Goal: Information Seeking & Learning: Learn about a topic

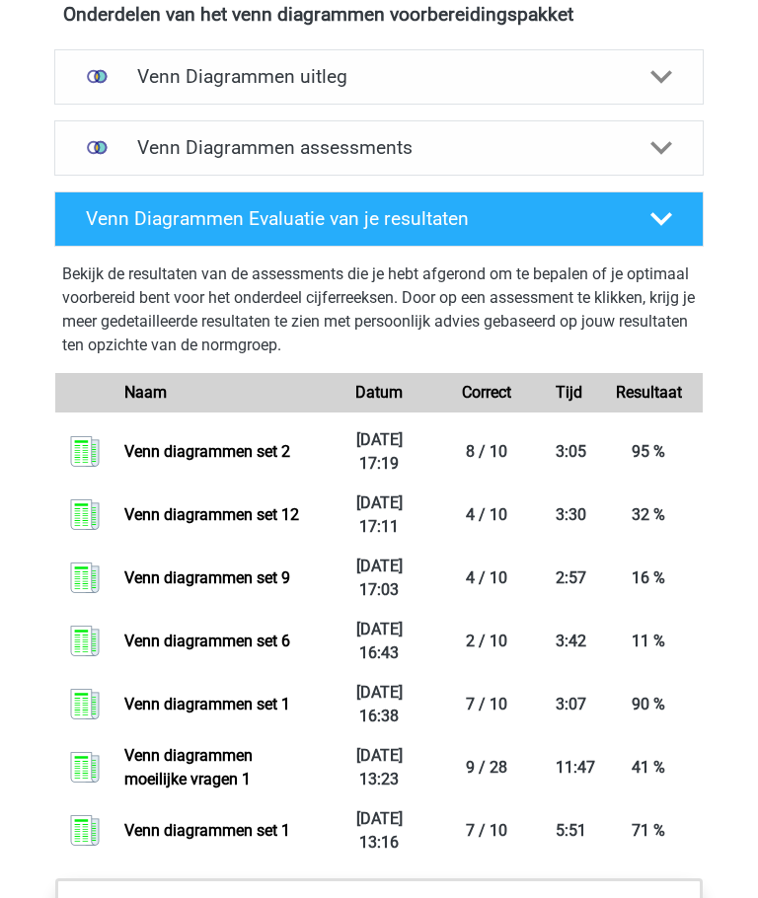
scroll to position [1197, 0]
click at [171, 695] on link "Venn diagrammen set 1" at bounding box center [207, 704] width 166 height 19
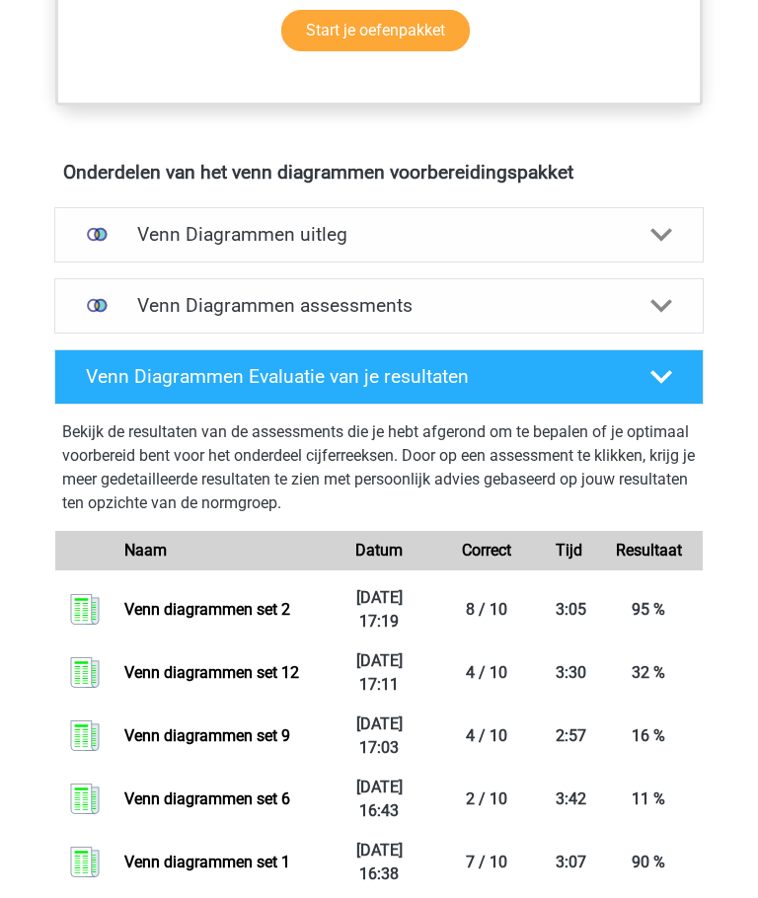
scroll to position [1038, 0]
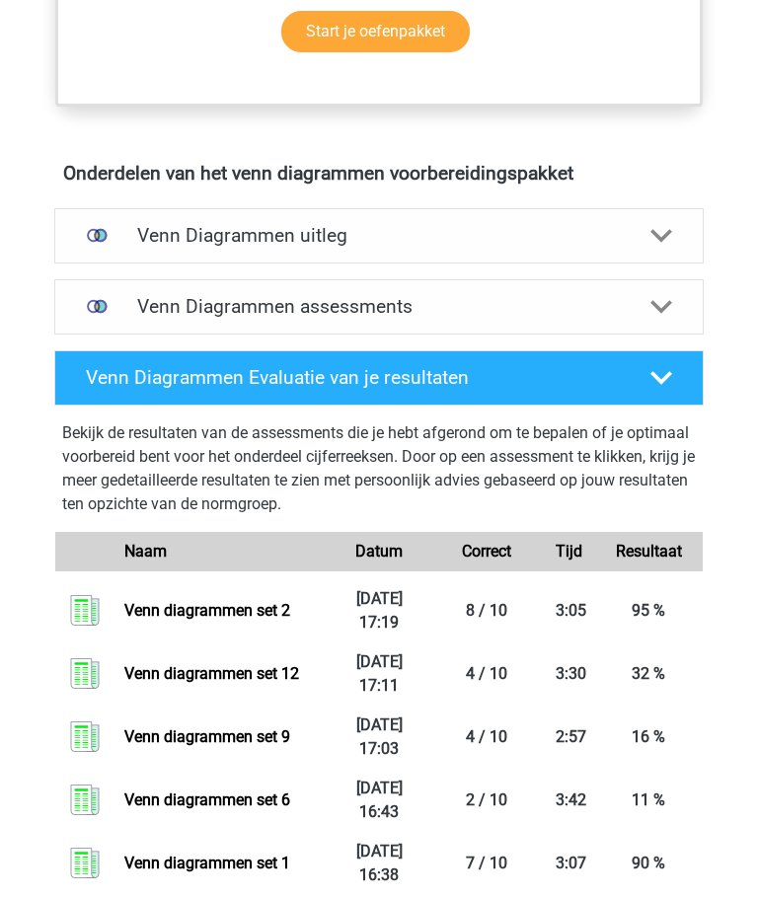
click at [177, 311] on h4 "Venn Diagrammen assessments" at bounding box center [378, 306] width 483 height 23
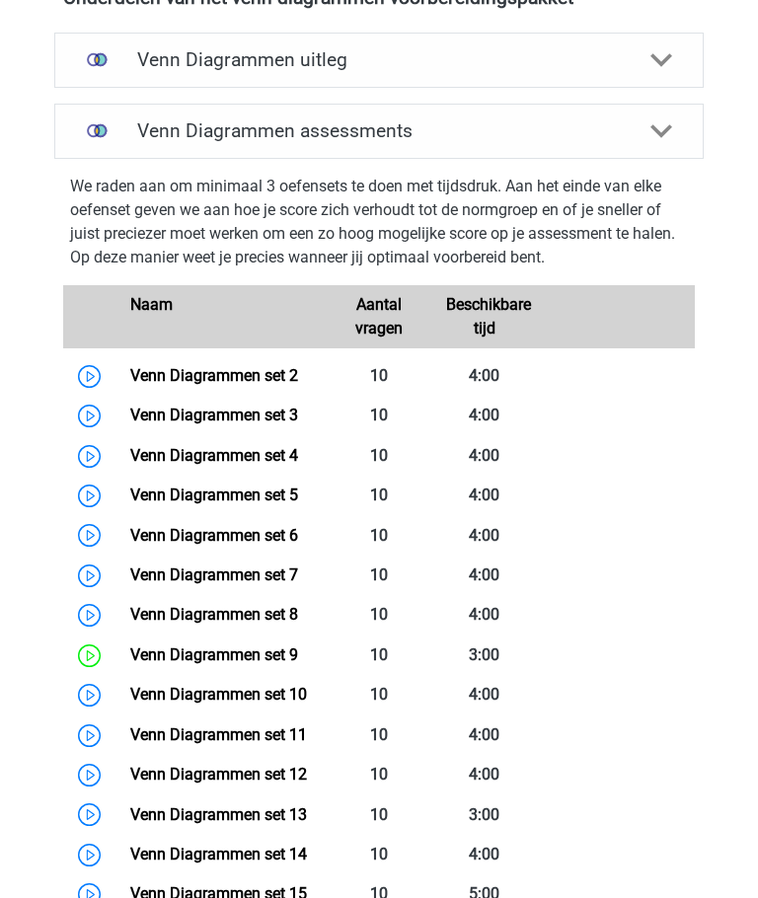
scroll to position [1213, 0]
click at [159, 376] on link "Venn Diagrammen set 2" at bounding box center [214, 375] width 168 height 19
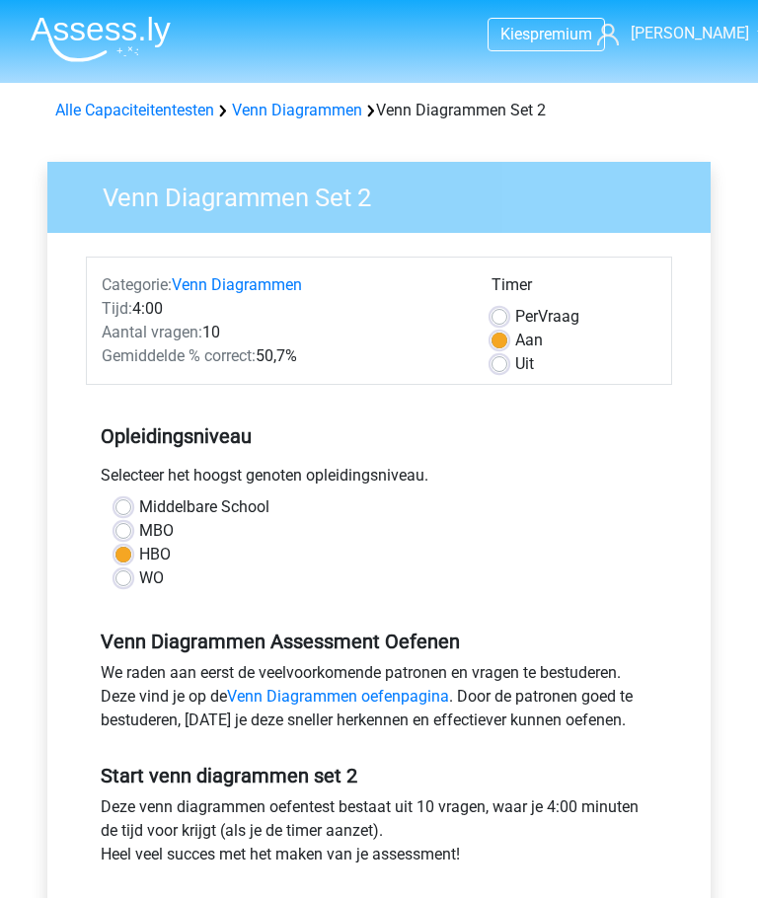
click at [515, 361] on label "Uit" at bounding box center [524, 364] width 19 height 24
click at [502, 361] on input "Uit" at bounding box center [499, 362] width 16 height 20
radio input "true"
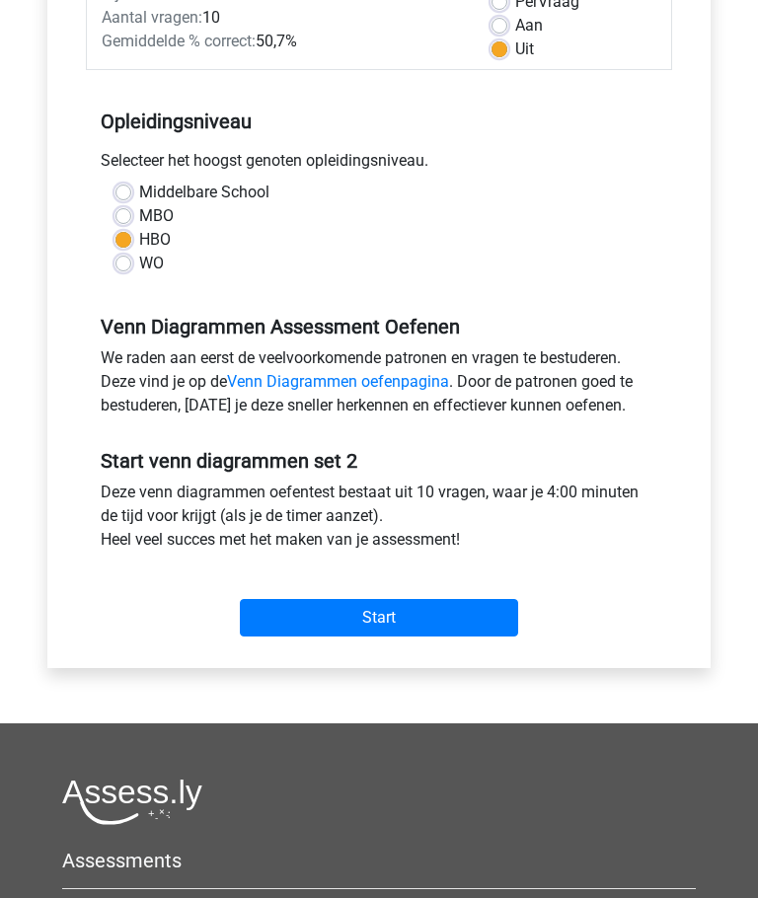
scroll to position [383, 0]
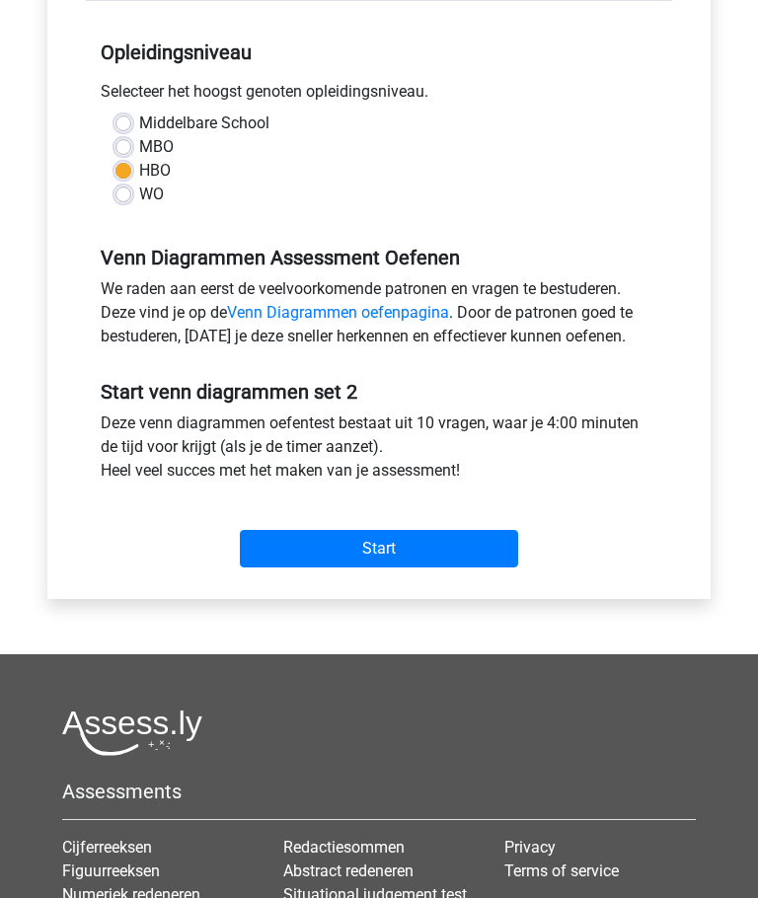
click at [338, 558] on input "Start" at bounding box center [379, 549] width 278 height 37
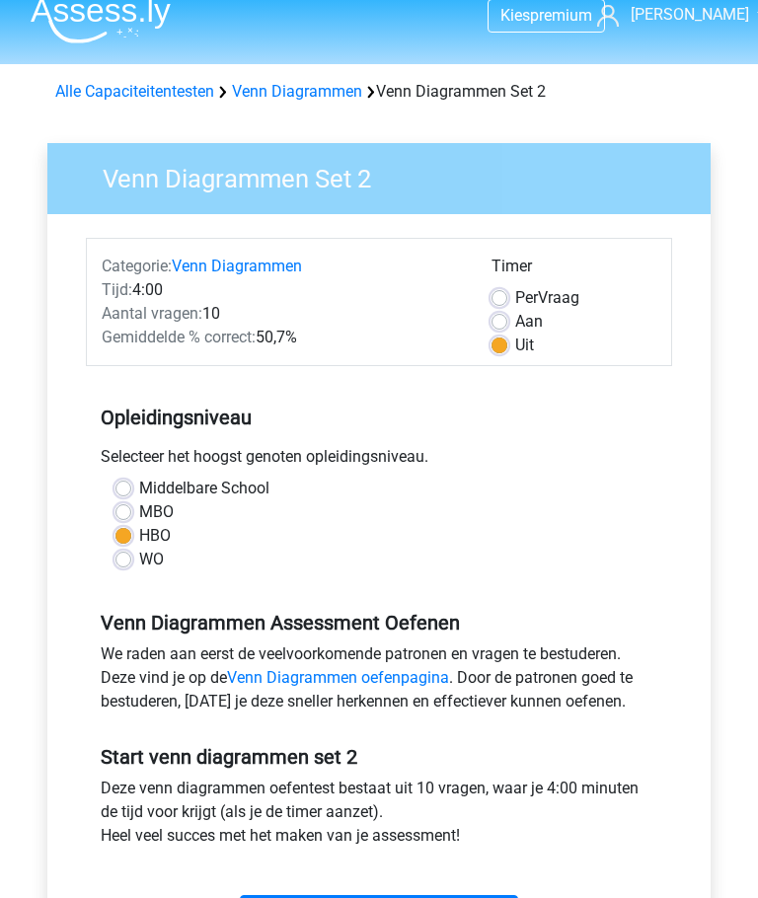
scroll to position [0, 0]
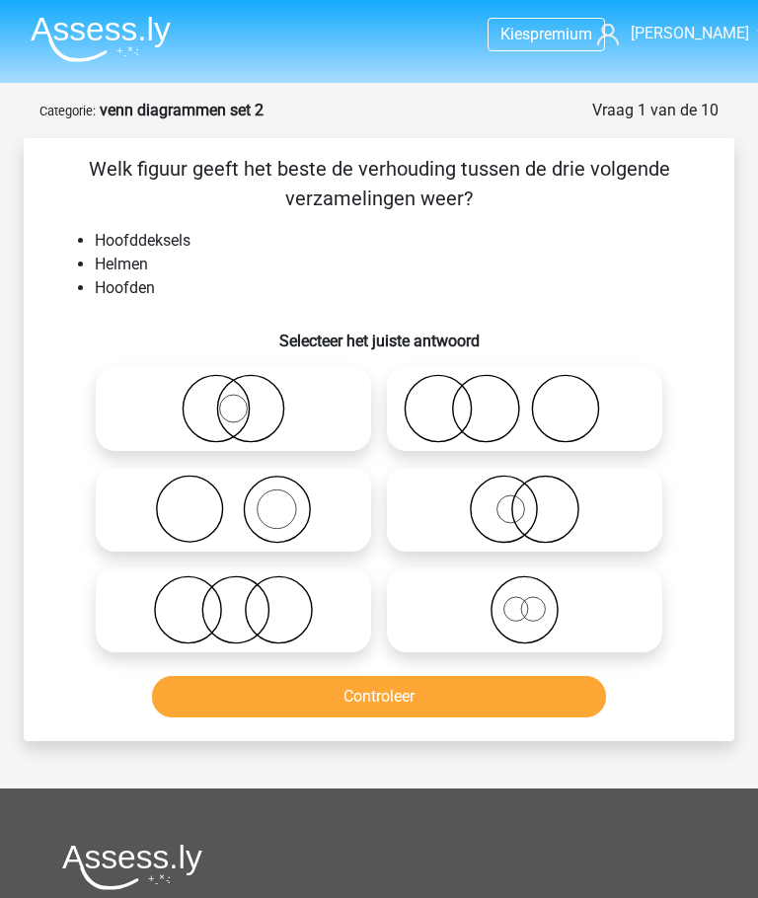
click at [197, 507] on icon at bounding box center [233, 509] width 259 height 69
click at [234, 499] on input "radio" at bounding box center [240, 492] width 13 height 13
radio input "true"
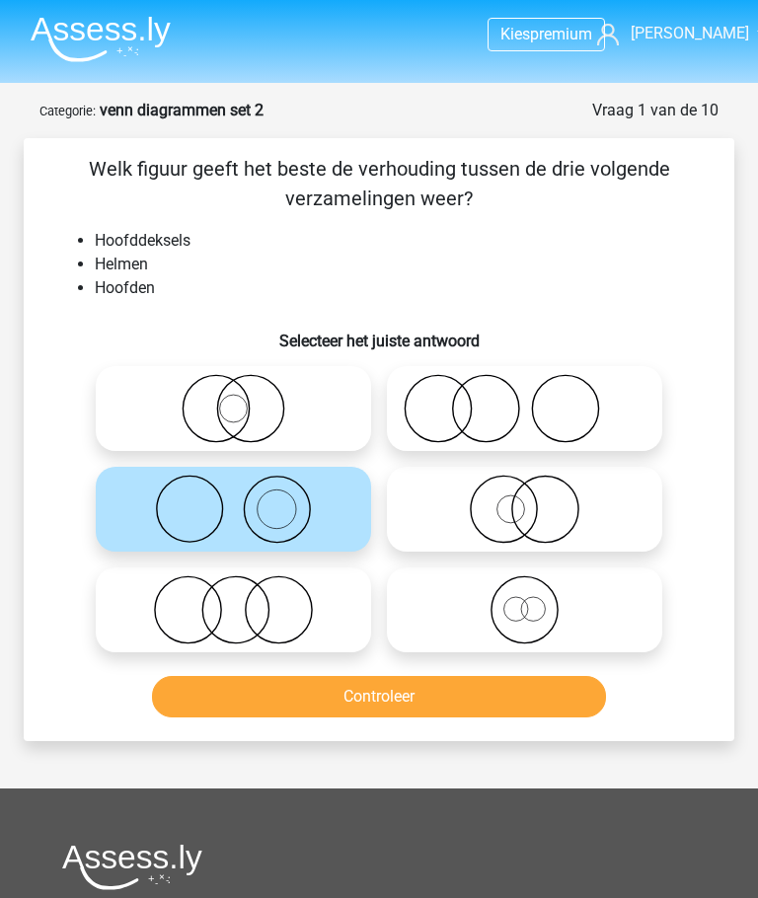
click at [323, 686] on button "Controleer" at bounding box center [378, 696] width 453 height 41
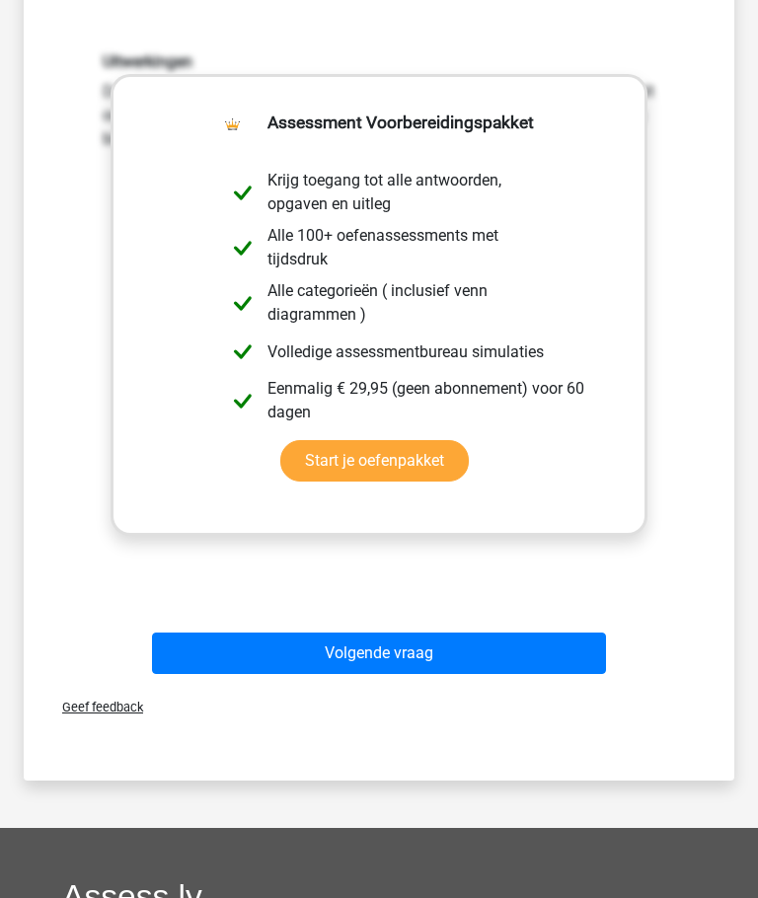
scroll to position [679, 0]
click at [316, 649] on button "Volgende vraag" at bounding box center [378, 652] width 453 height 41
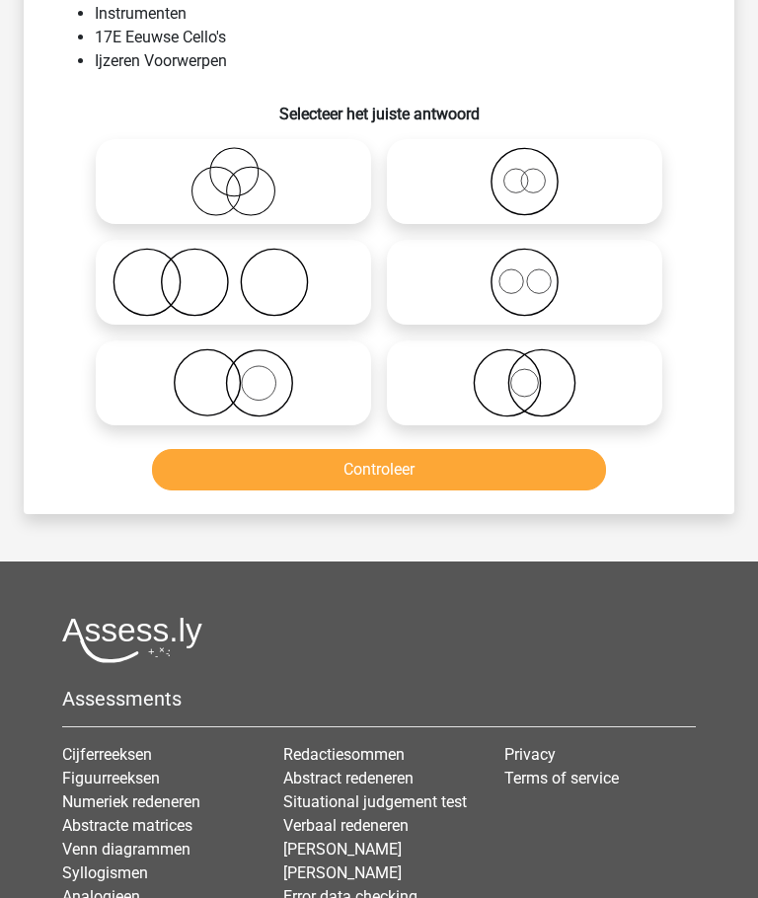
scroll to position [99, 0]
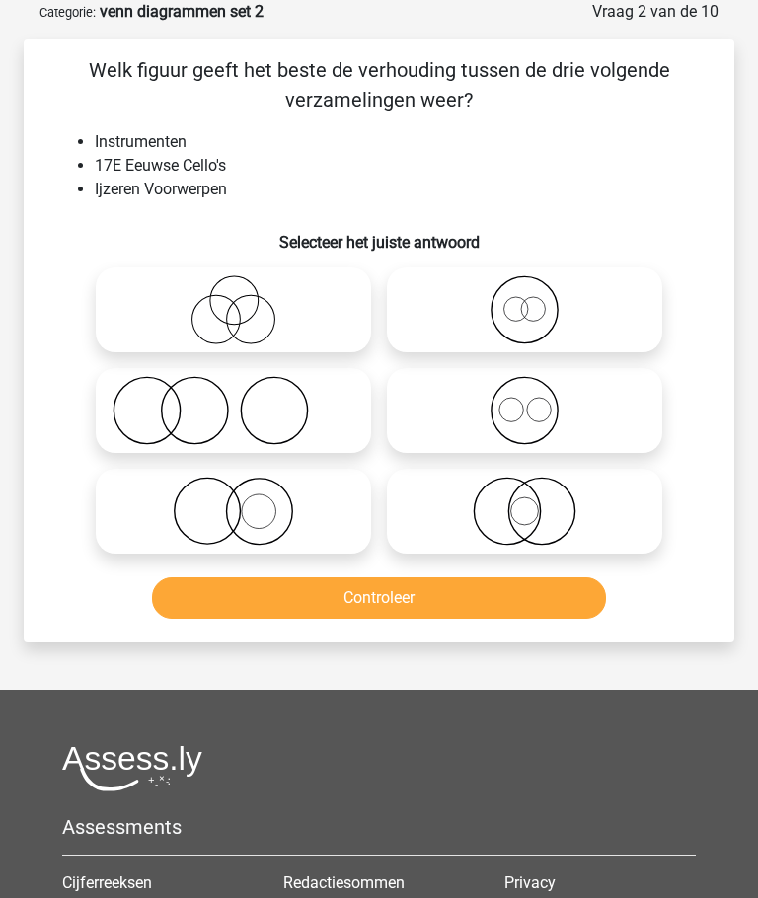
click at [212, 506] on icon at bounding box center [233, 511] width 259 height 69
click at [234, 501] on input "radio" at bounding box center [240, 494] width 13 height 13
radio input "true"
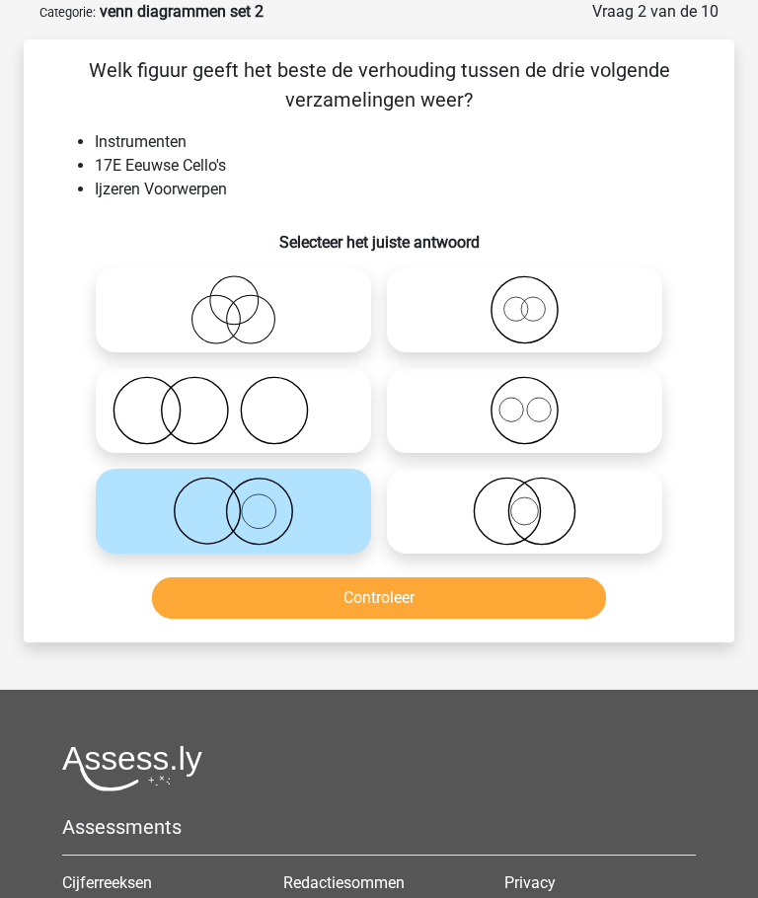
click at [314, 592] on button "Controleer" at bounding box center [378, 597] width 453 height 41
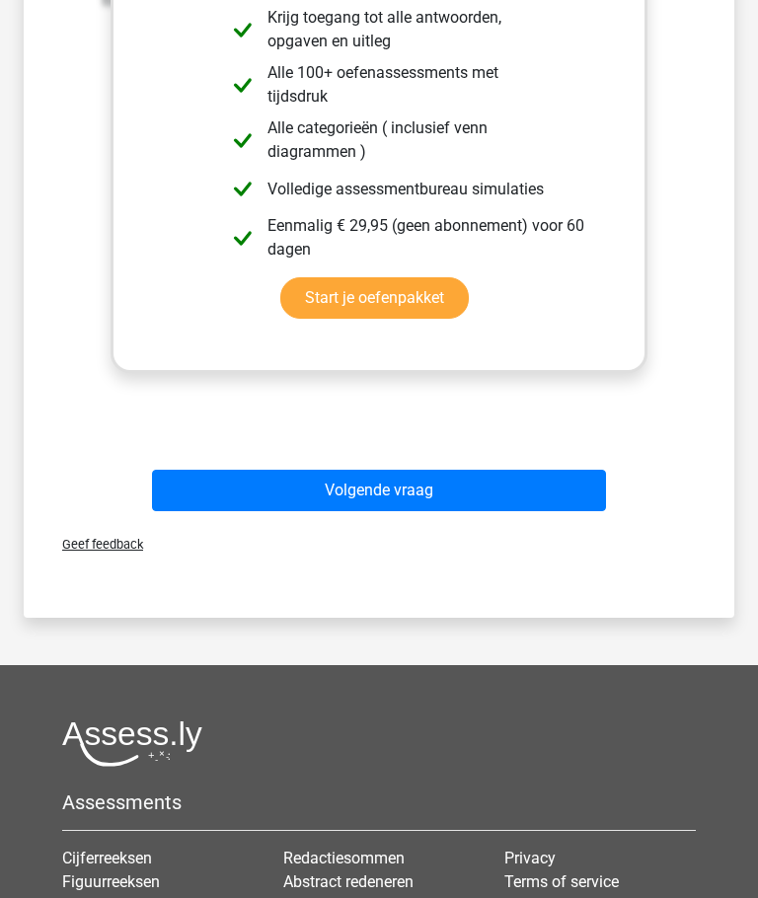
click at [327, 478] on button "Volgende vraag" at bounding box center [378, 491] width 453 height 41
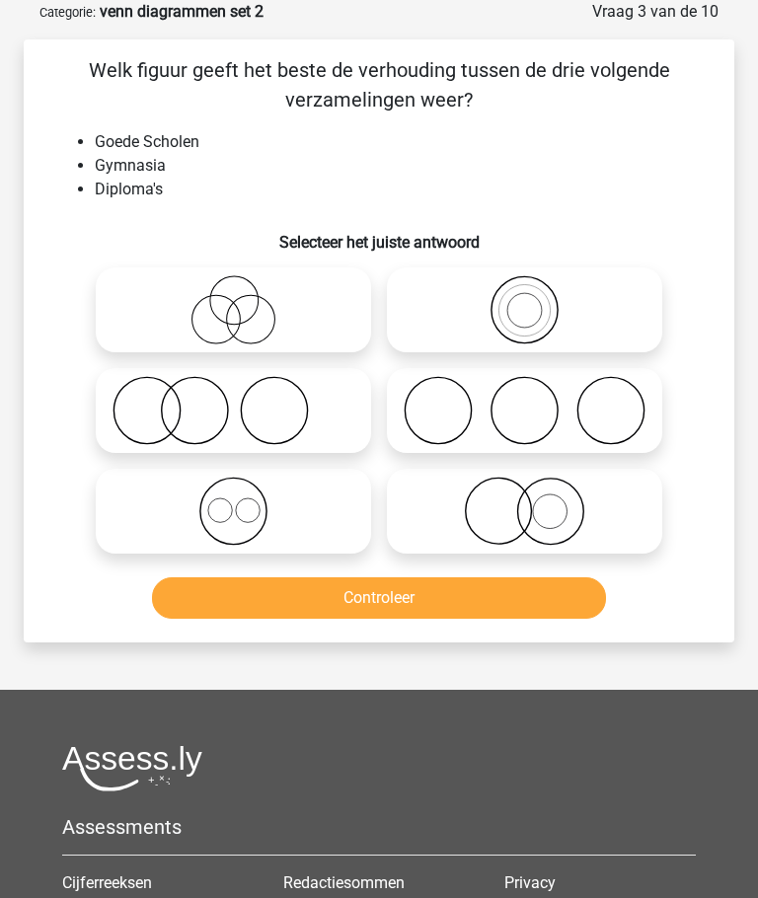
click at [179, 410] on icon at bounding box center [233, 410] width 259 height 69
click at [234, 401] on input "radio" at bounding box center [240, 394] width 13 height 13
radio input "true"
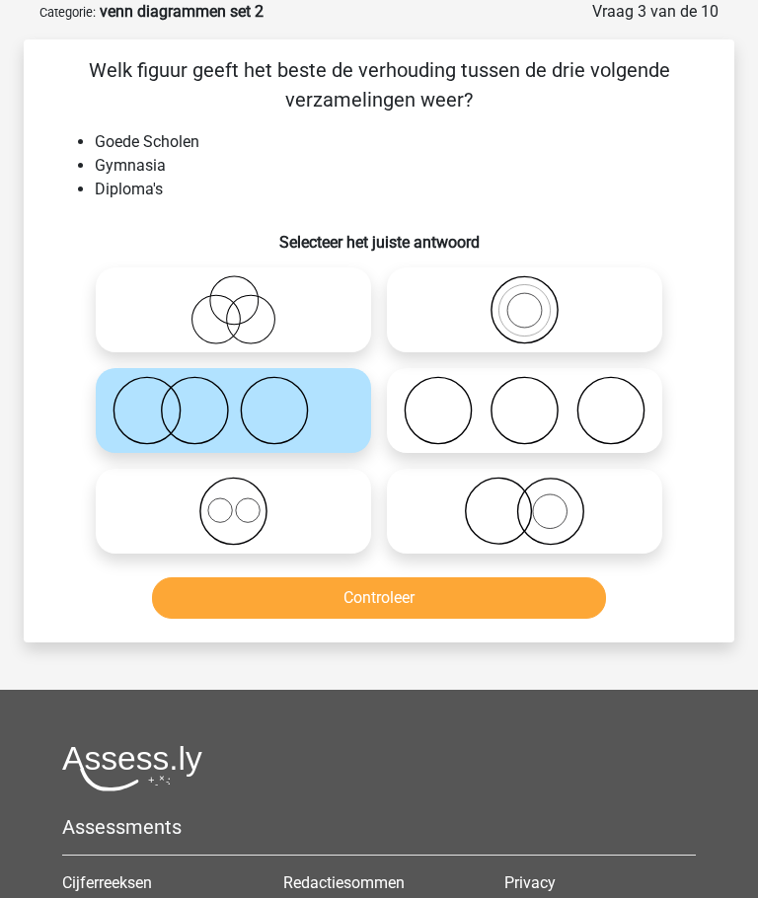
click at [323, 586] on button "Controleer" at bounding box center [378, 597] width 453 height 41
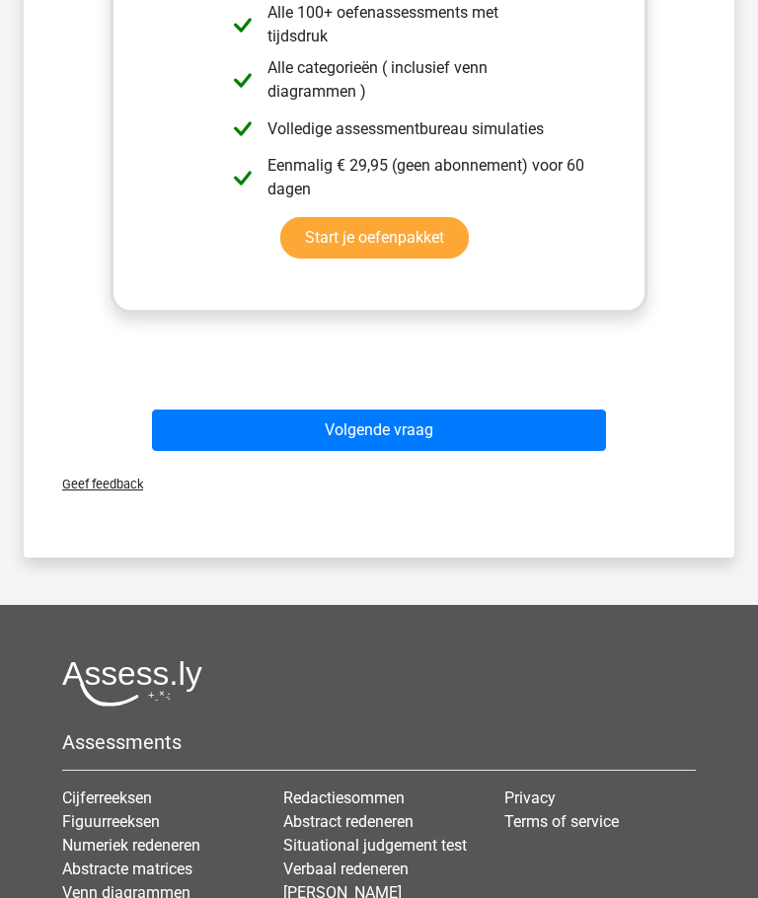
click at [316, 422] on button "Volgende vraag" at bounding box center [378, 430] width 453 height 41
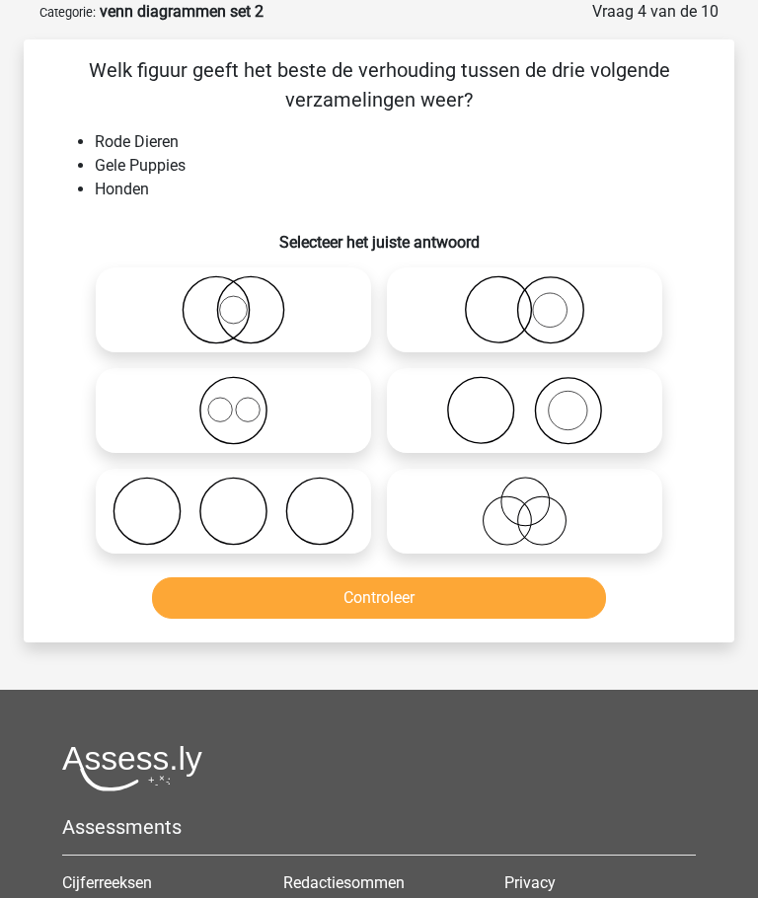
click at [481, 406] on icon at bounding box center [524, 410] width 259 height 69
click at [525, 401] on input "radio" at bounding box center [531, 394] width 13 height 13
radio input "true"
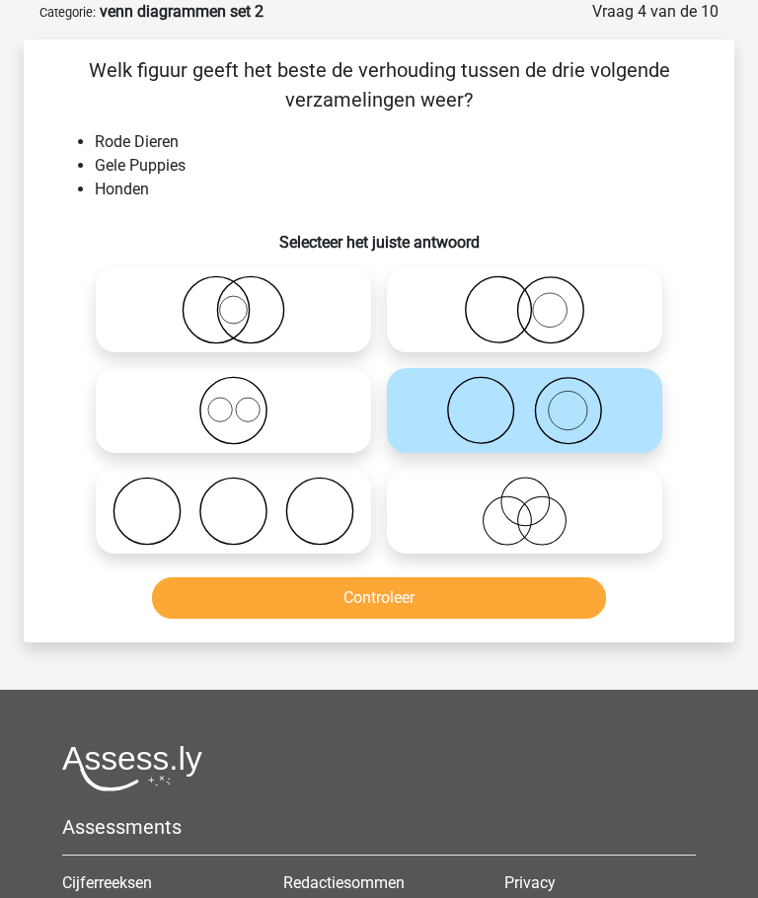
click at [27, 178] on div "Welk figuur geeft het beste de verhouding tussen de drie volgende verzamelingen…" at bounding box center [379, 340] width 710 height 603
click at [451, 315] on icon at bounding box center [524, 309] width 259 height 69
click at [525, 300] on input "radio" at bounding box center [531, 293] width 13 height 13
radio input "true"
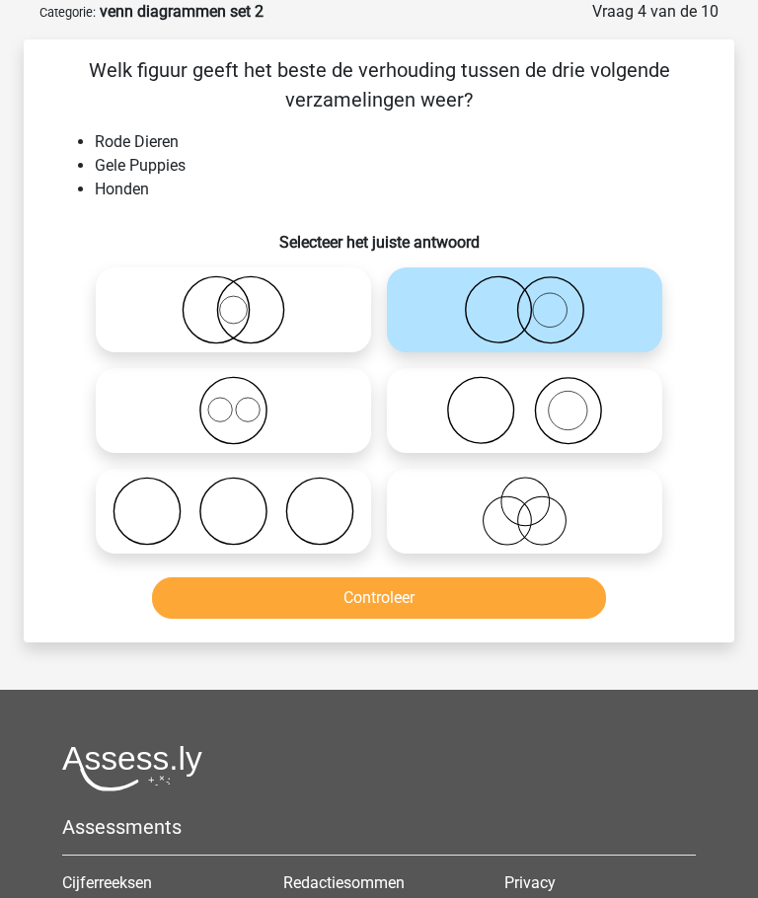
click at [346, 601] on button "Controleer" at bounding box center [378, 597] width 453 height 41
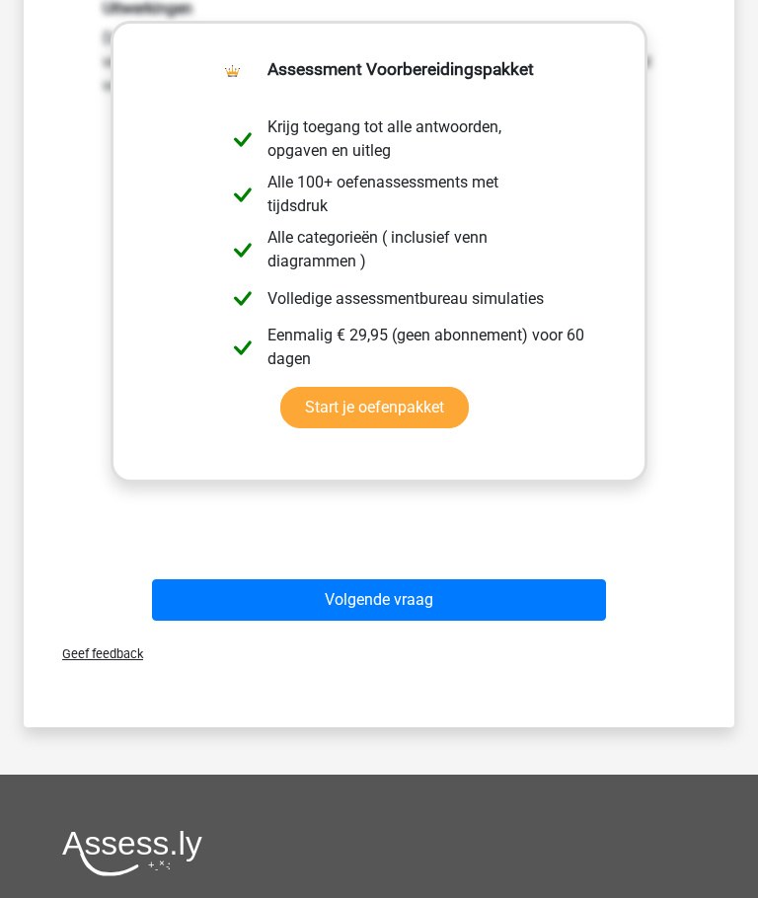
scroll to position [733, 0]
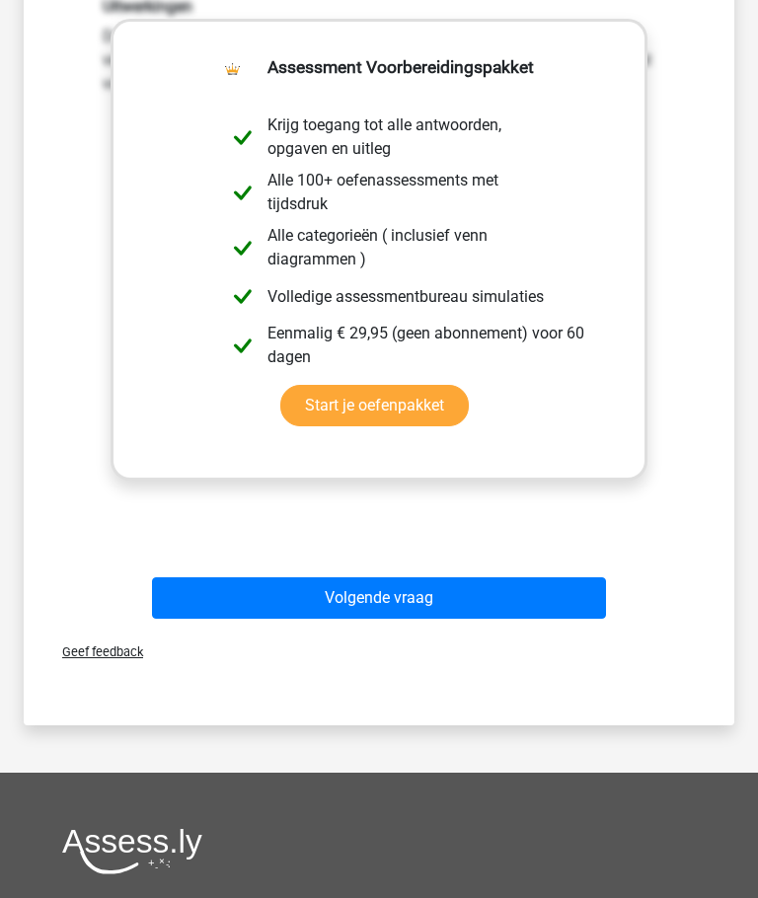
click at [297, 596] on button "Volgende vraag" at bounding box center [378, 598] width 453 height 41
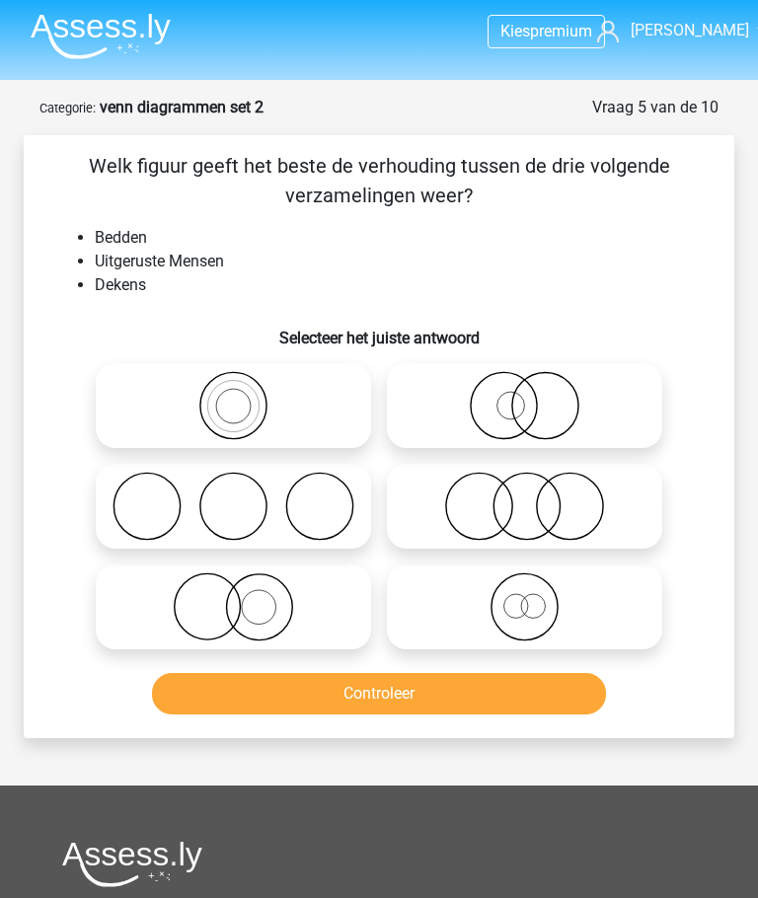
scroll to position [0, 0]
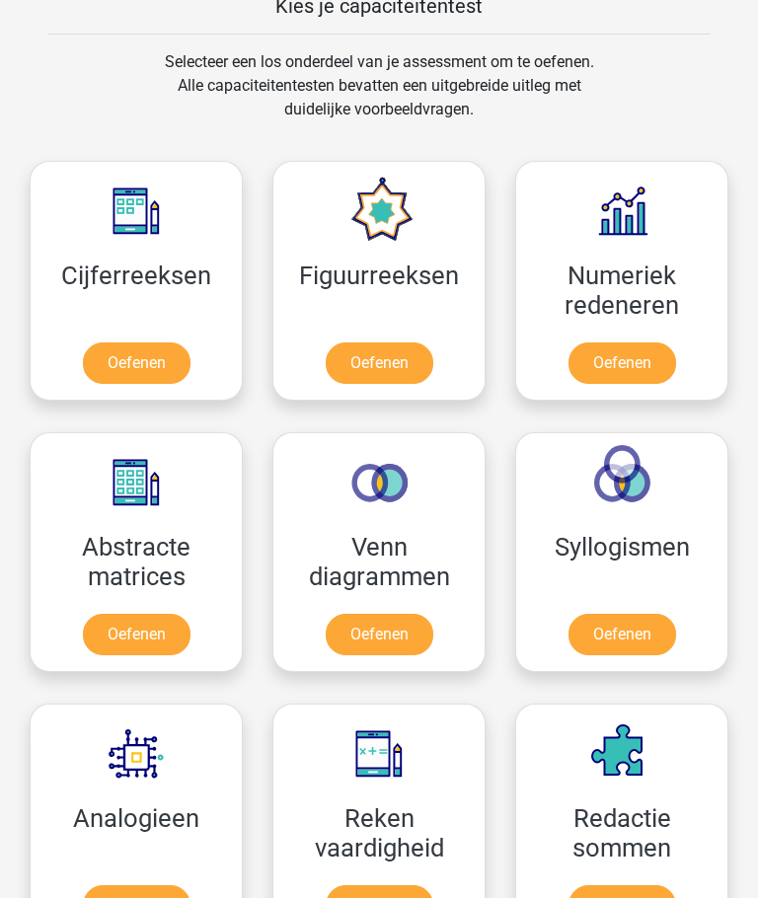
scroll to position [1139, 0]
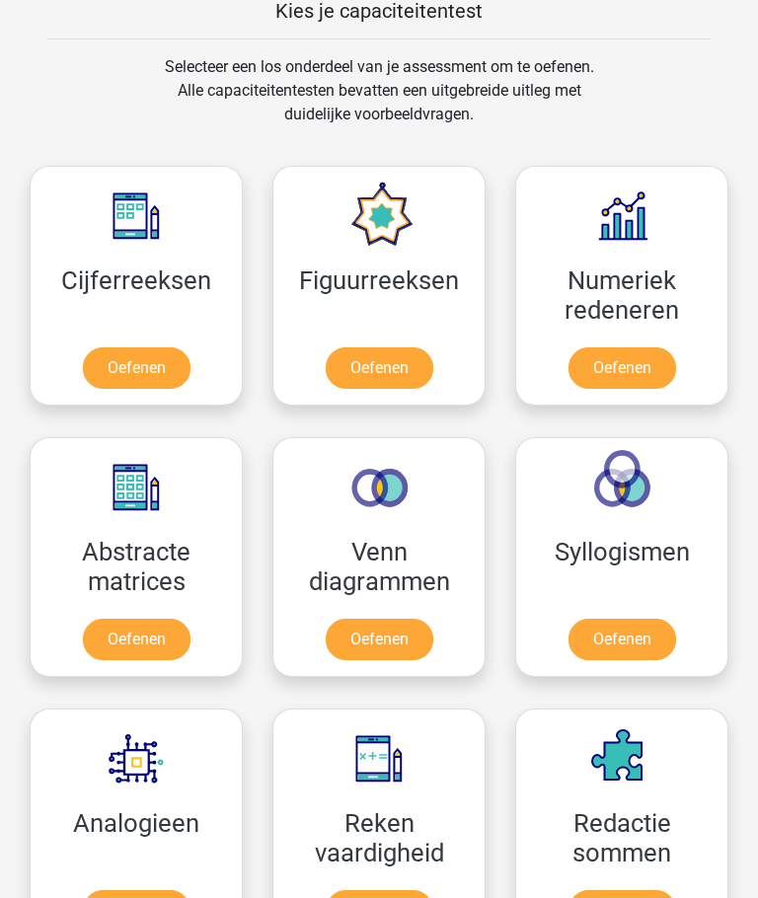
click at [131, 364] on link "Oefenen" at bounding box center [137, 367] width 108 height 41
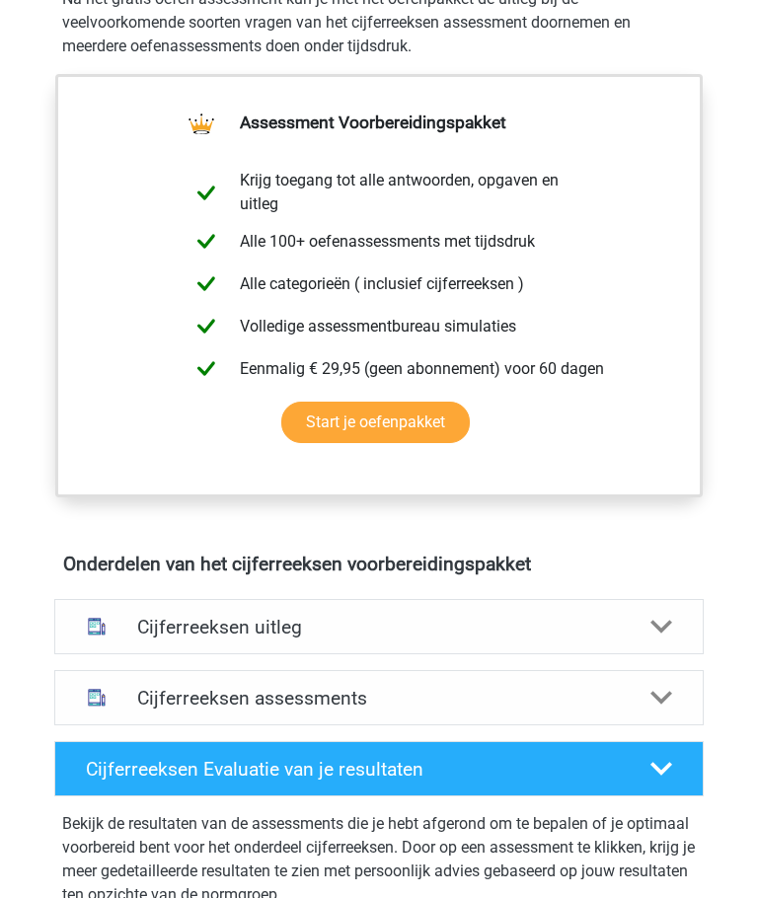
scroll to position [698, 0]
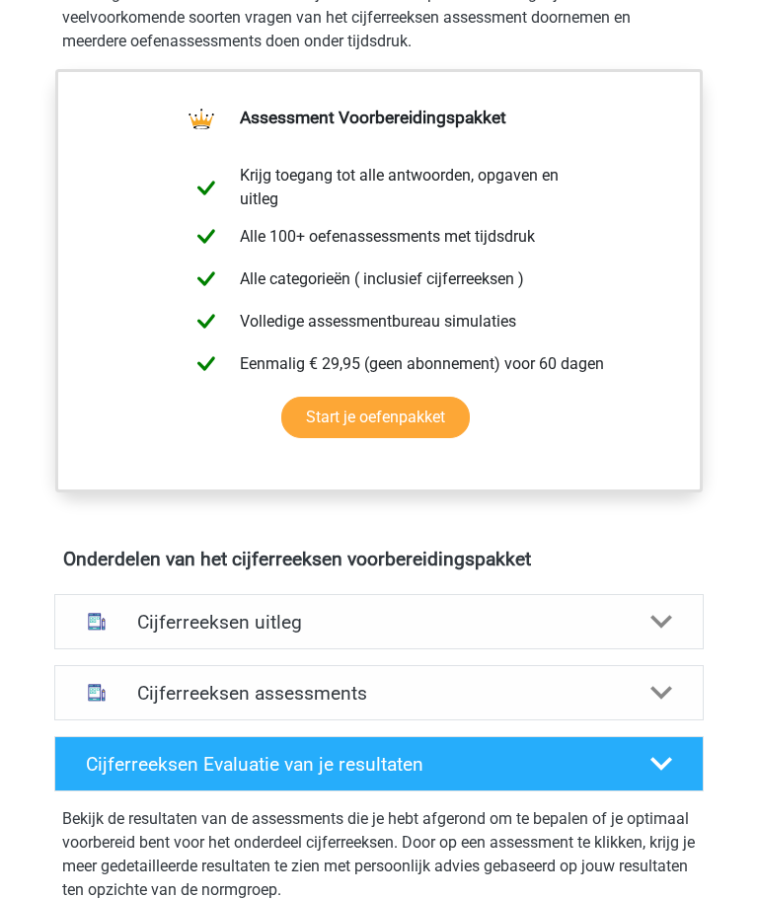
click at [169, 702] on h4 "Cijferreeksen assessments" at bounding box center [378, 694] width 483 height 23
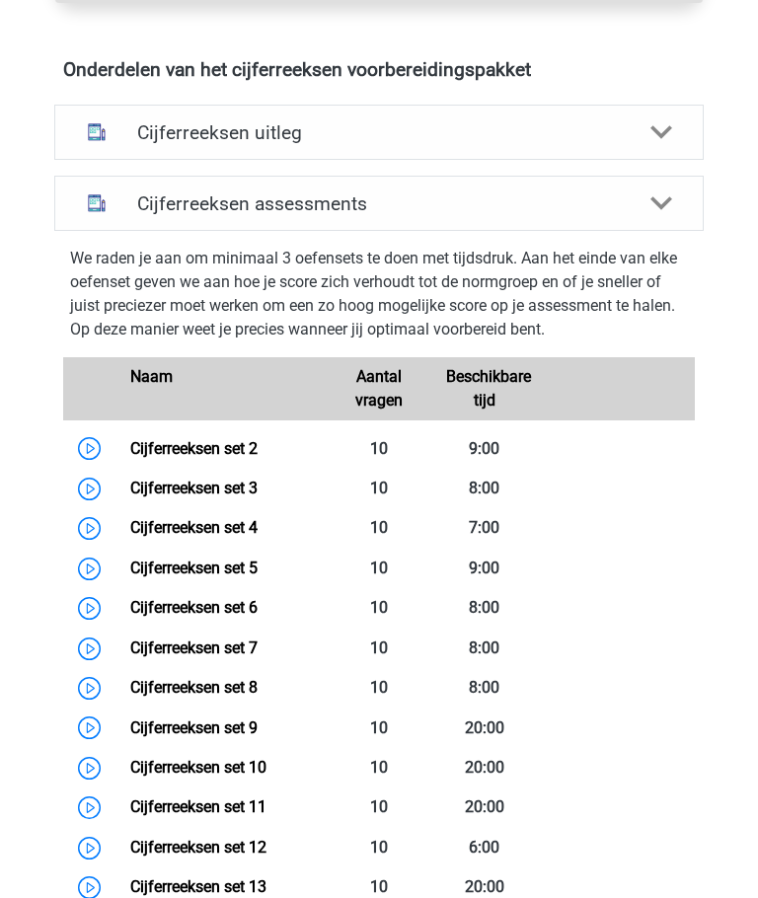
scroll to position [1189, 0]
click at [174, 729] on link "Cijferreeksen set 9" at bounding box center [193, 727] width 127 height 19
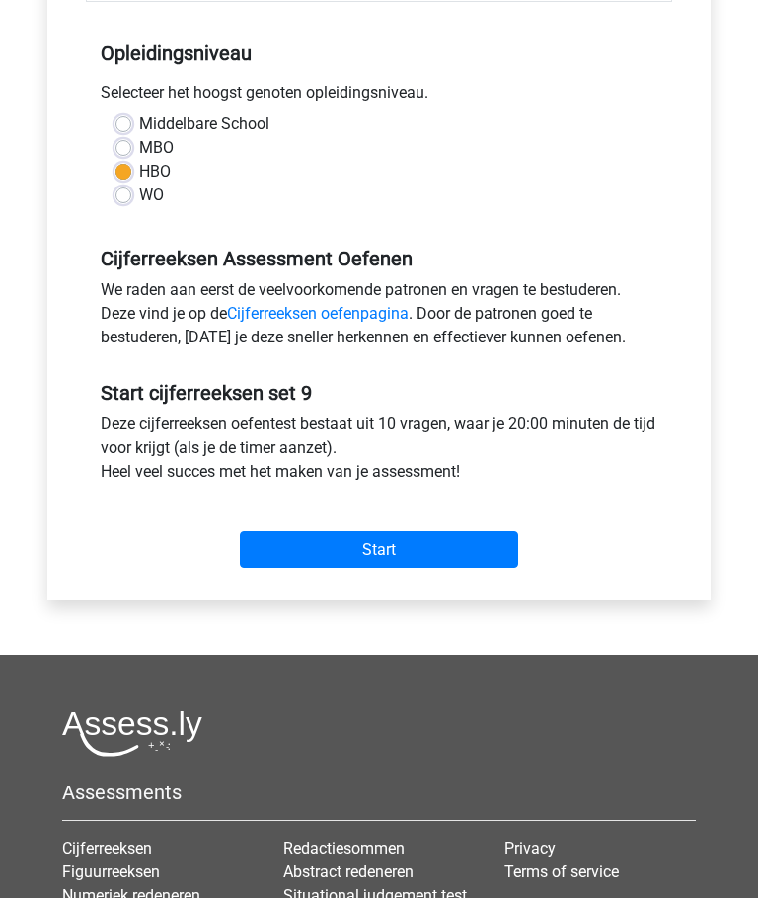
scroll to position [382, 0]
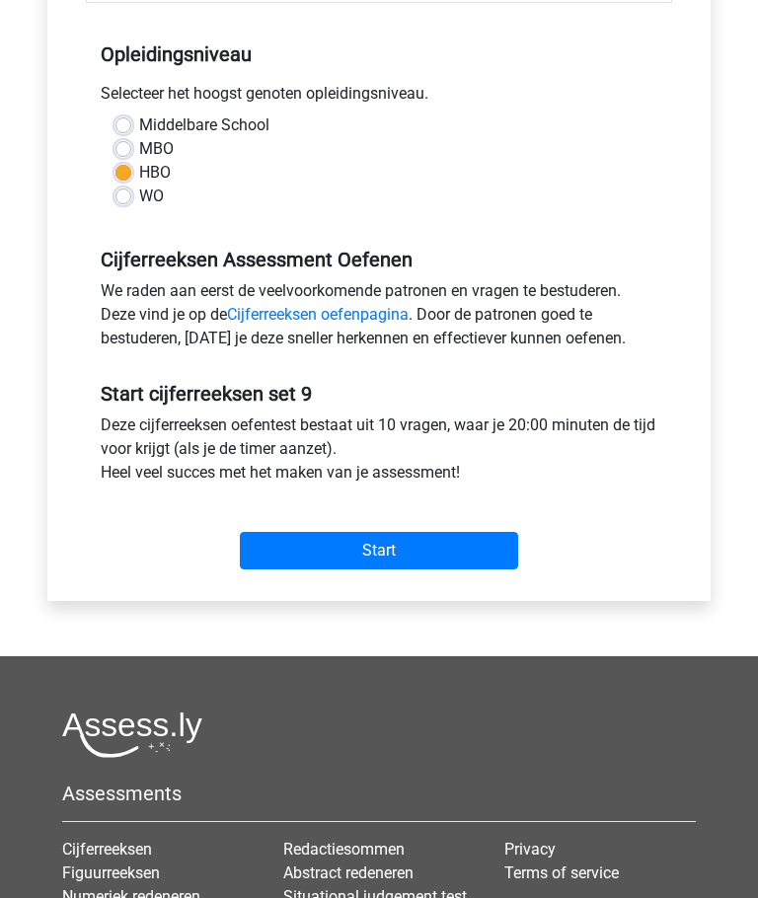
click at [327, 556] on input "Start" at bounding box center [379, 550] width 278 height 37
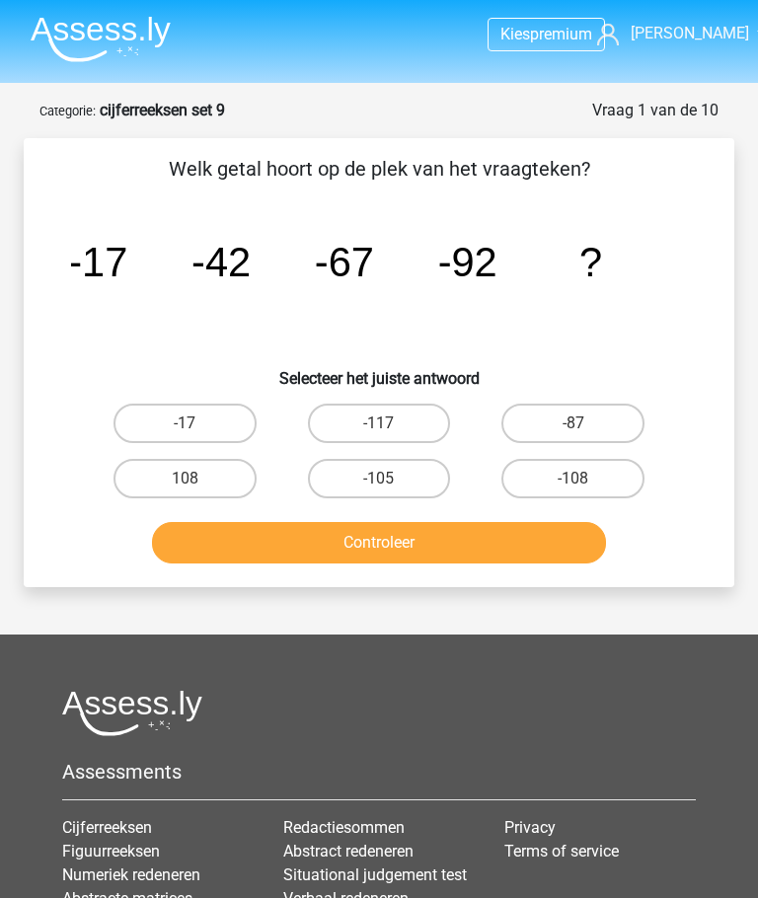
click at [355, 422] on label "-117" at bounding box center [379, 423] width 143 height 39
click at [379, 423] on input "-117" at bounding box center [385, 429] width 13 height 13
radio input "true"
click at [308, 544] on button "Controleer" at bounding box center [378, 542] width 453 height 41
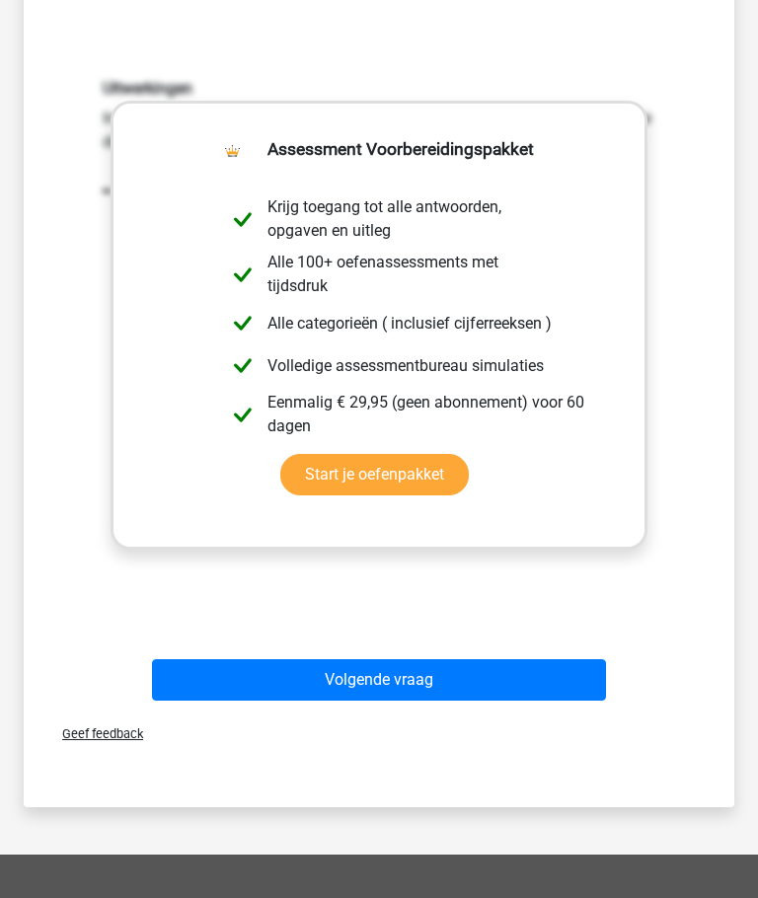
click at [302, 680] on button "Volgende vraag" at bounding box center [378, 680] width 453 height 41
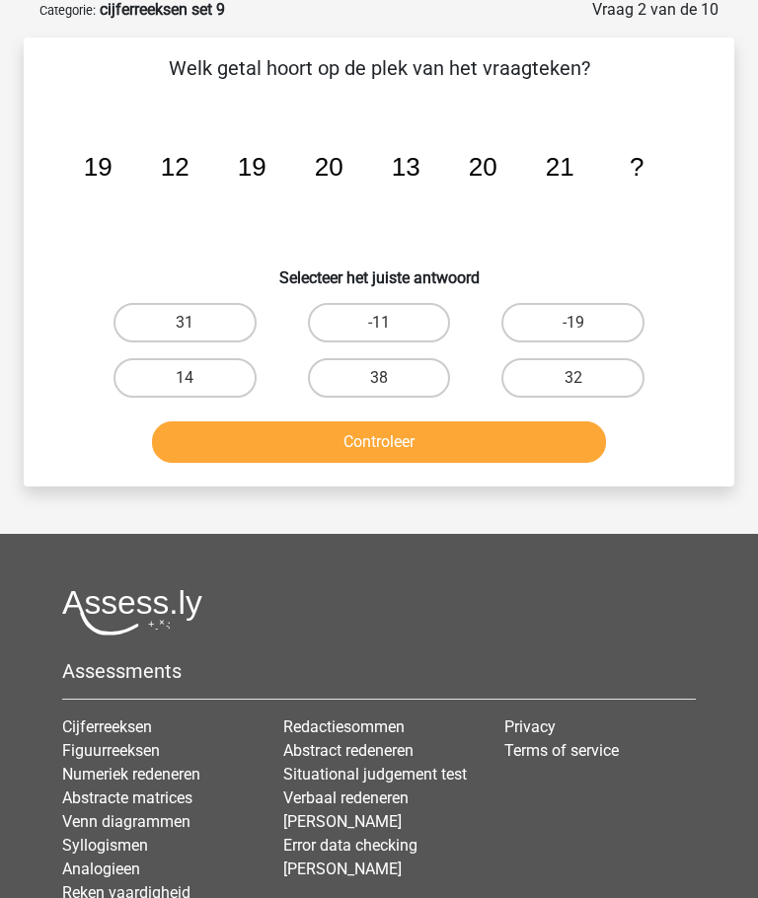
scroll to position [99, 0]
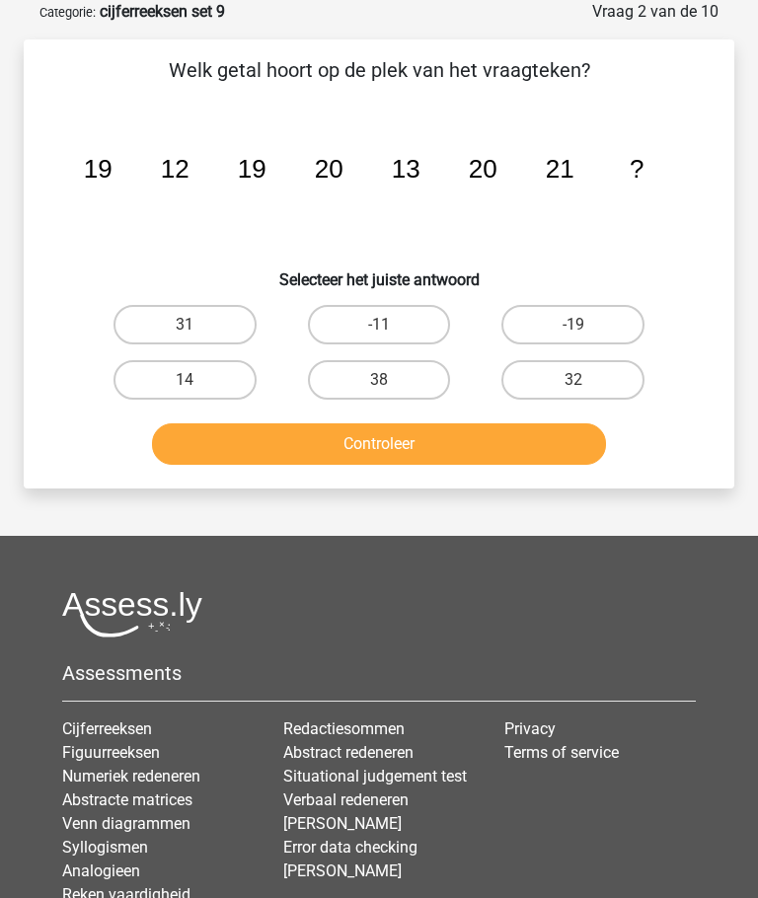
click at [361, 326] on label "-11" at bounding box center [379, 324] width 143 height 39
click at [379, 326] on input "-11" at bounding box center [385, 331] width 13 height 13
radio input "true"
click at [175, 390] on label "14" at bounding box center [184, 379] width 143 height 39
click at [184, 390] on input "14" at bounding box center [190, 386] width 13 height 13
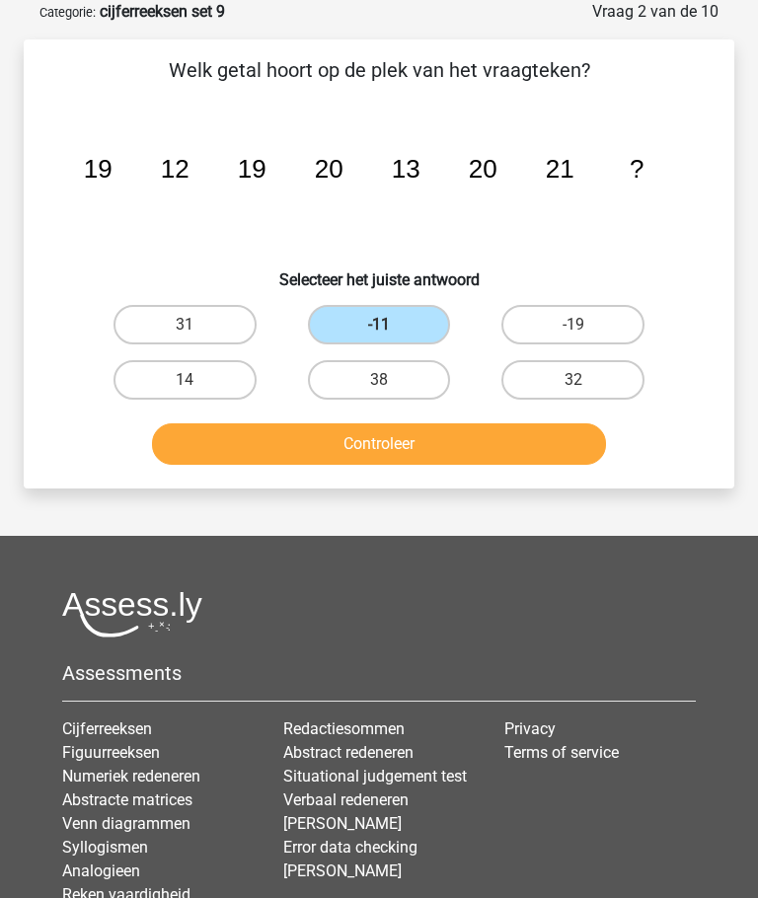
radio input "true"
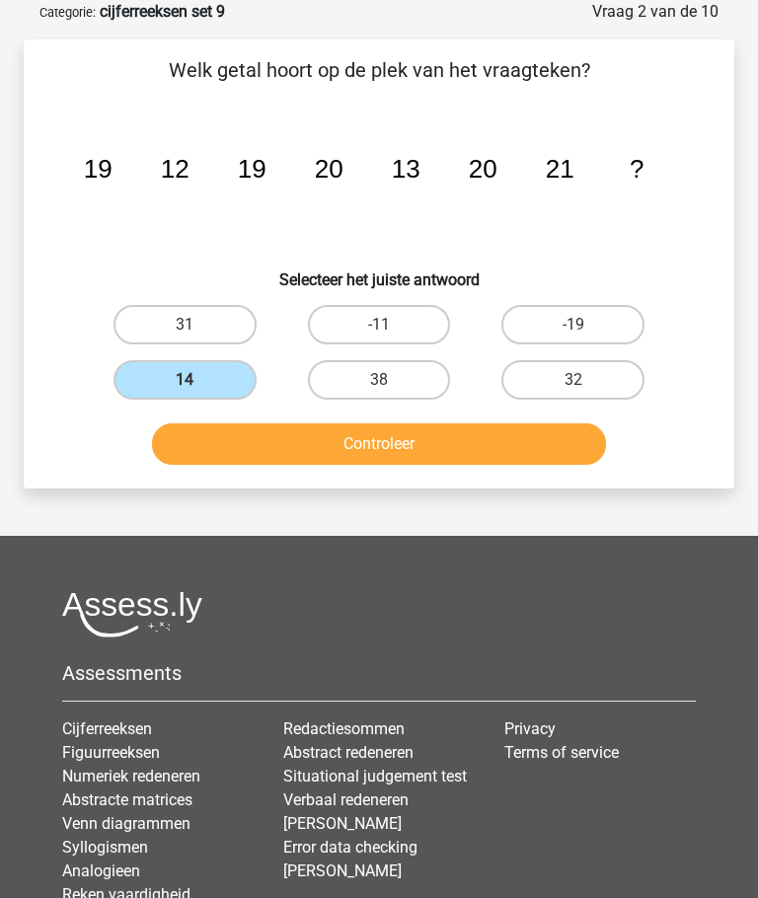
click at [310, 439] on button "Controleer" at bounding box center [378, 443] width 453 height 41
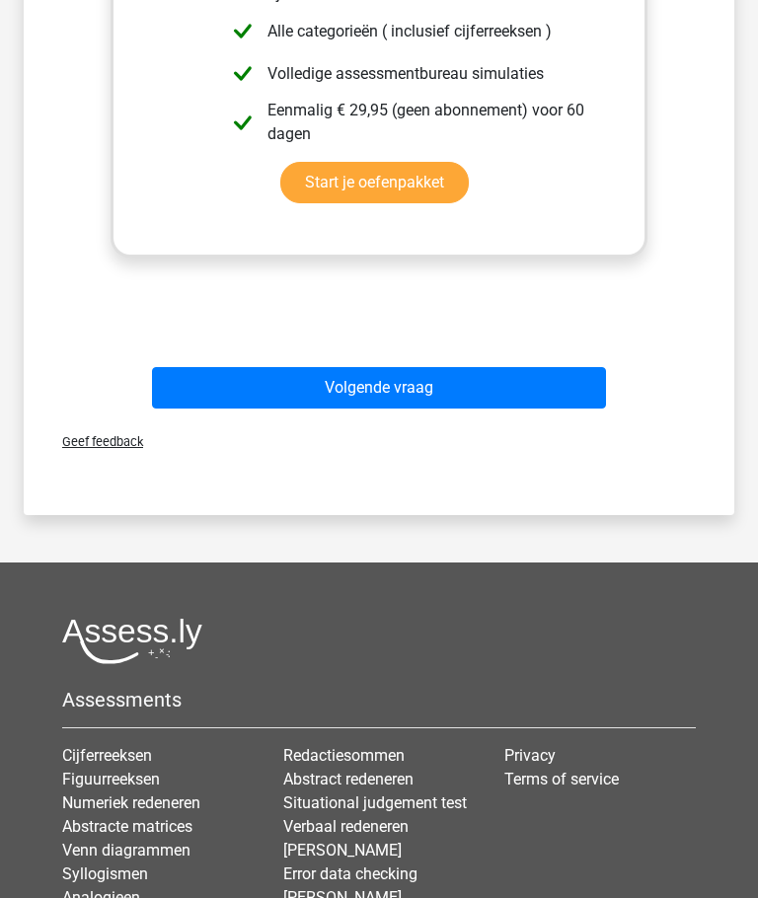
click at [313, 399] on button "Volgende vraag" at bounding box center [378, 388] width 453 height 41
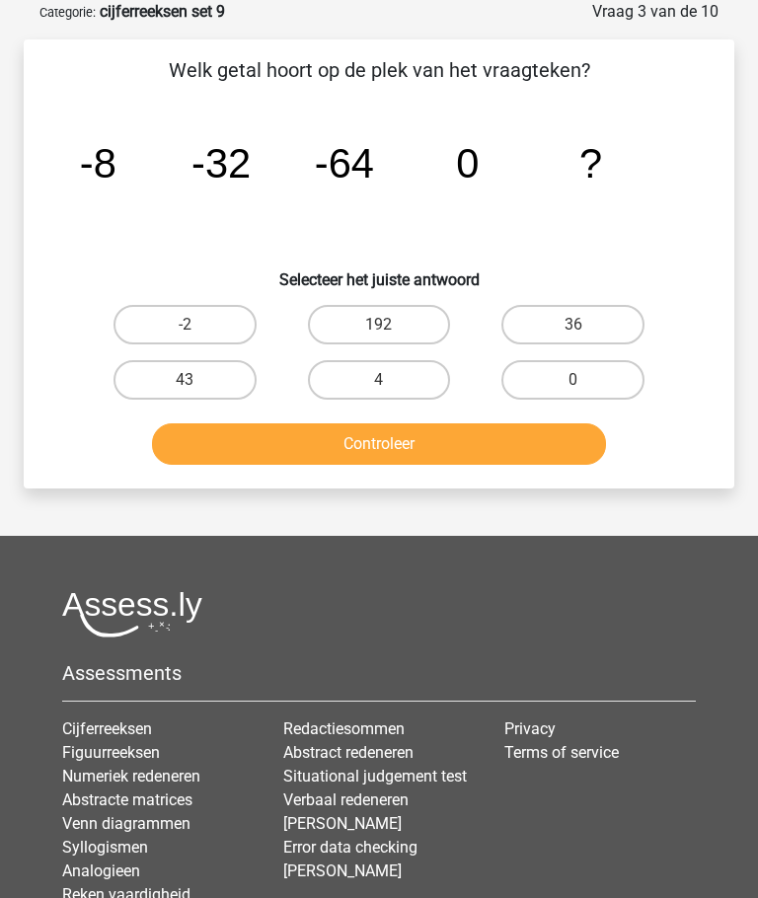
click at [575, 378] on label "0" at bounding box center [572, 379] width 143 height 39
click at [575, 380] on input "0" at bounding box center [579, 386] width 13 height 13
radio input "true"
click at [316, 439] on button "Controleer" at bounding box center [378, 443] width 453 height 41
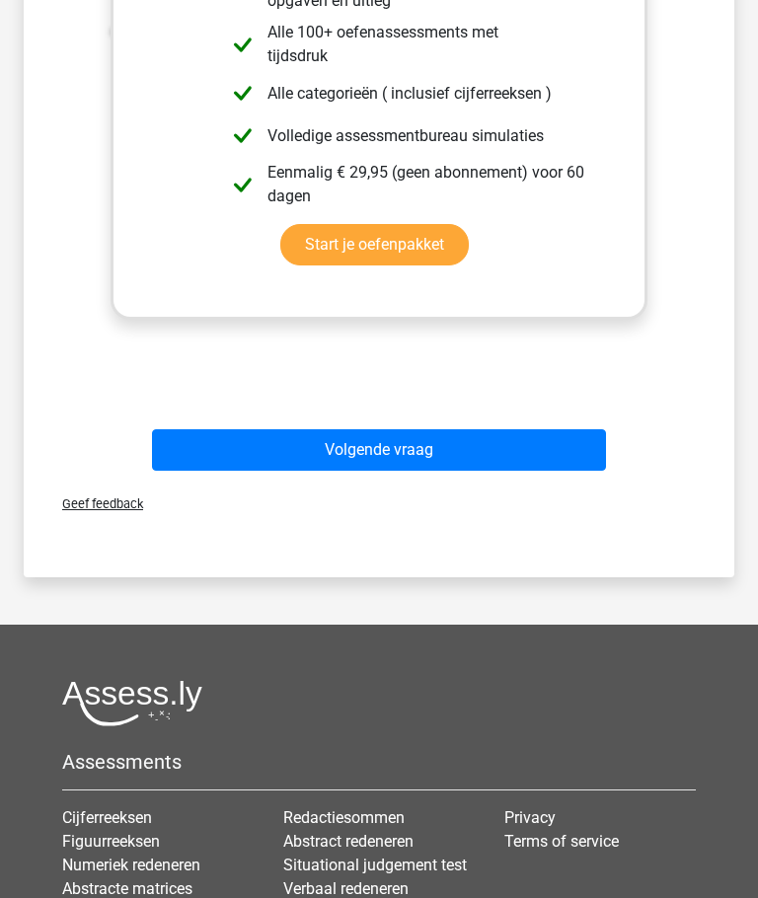
click at [268, 450] on button "Volgende vraag" at bounding box center [378, 449] width 453 height 41
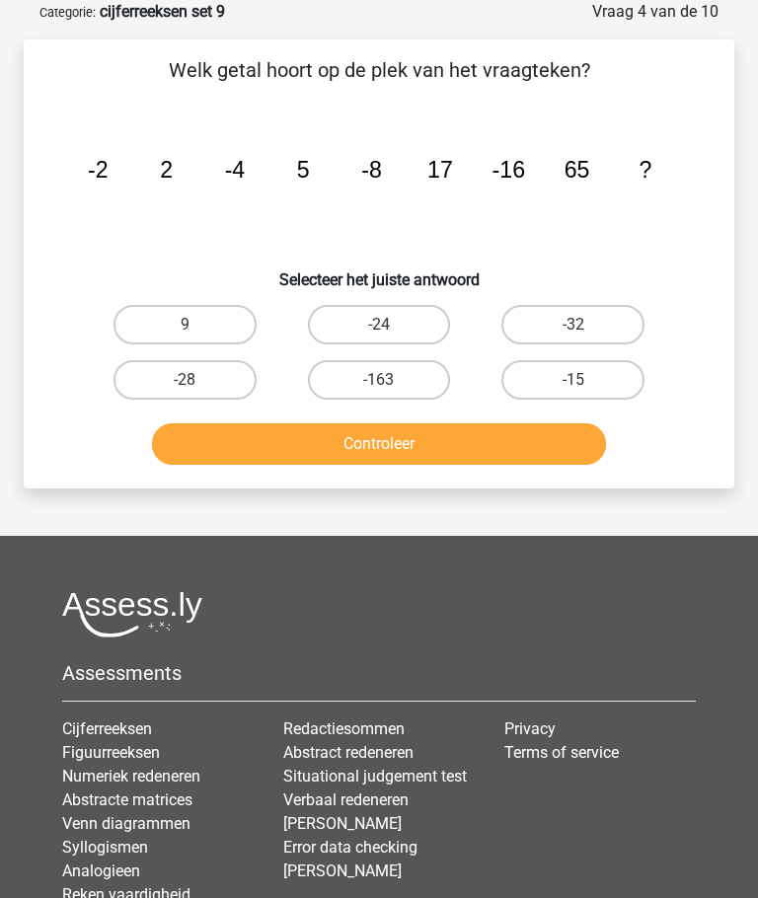
click at [540, 323] on label "-32" at bounding box center [572, 324] width 143 height 39
click at [573, 325] on input "-32" at bounding box center [579, 331] width 13 height 13
radio input "true"
click at [394, 449] on button "Controleer" at bounding box center [378, 443] width 453 height 41
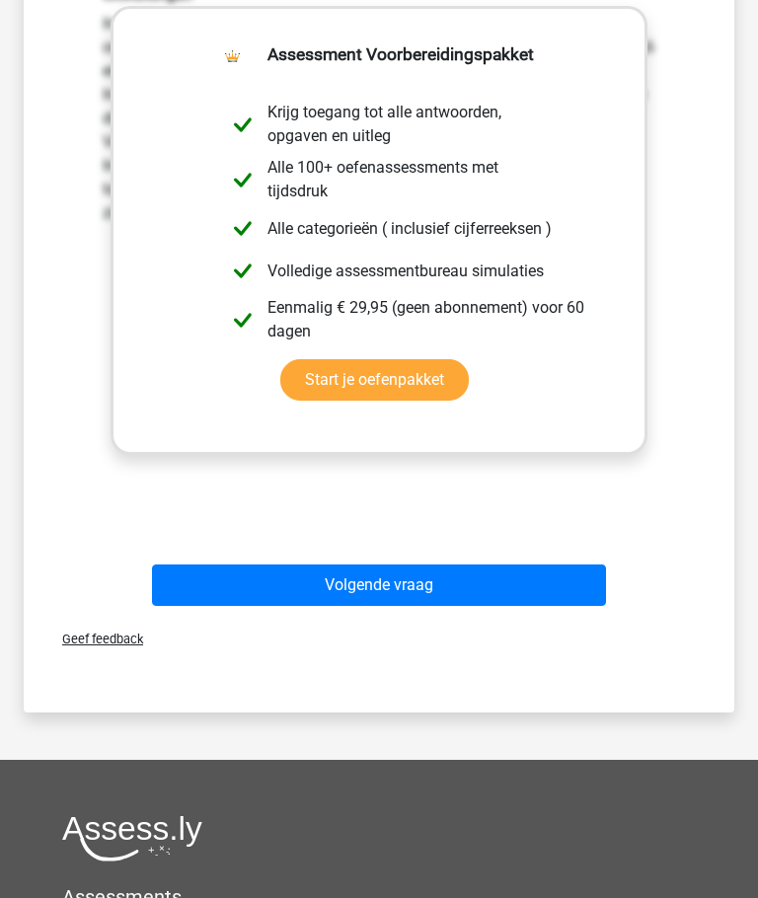
click at [310, 571] on button "Volgende vraag" at bounding box center [378, 584] width 453 height 41
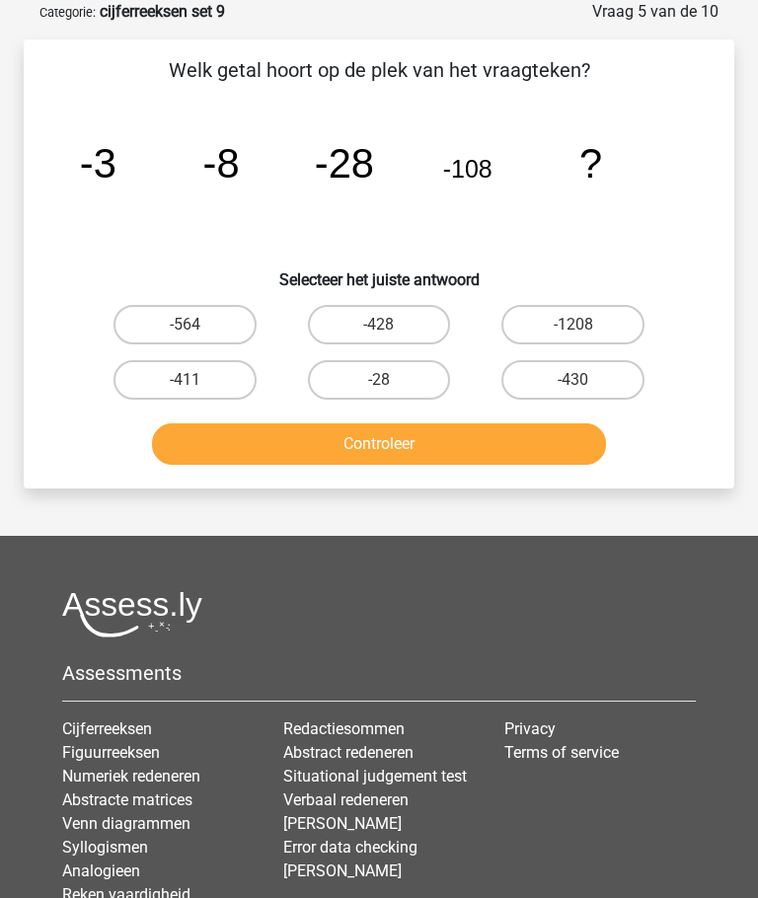
click at [166, 317] on label "-564" at bounding box center [184, 324] width 143 height 39
click at [184, 325] on input "-564" at bounding box center [190, 331] width 13 height 13
radio input "true"
click at [286, 441] on button "Controleer" at bounding box center [378, 443] width 453 height 41
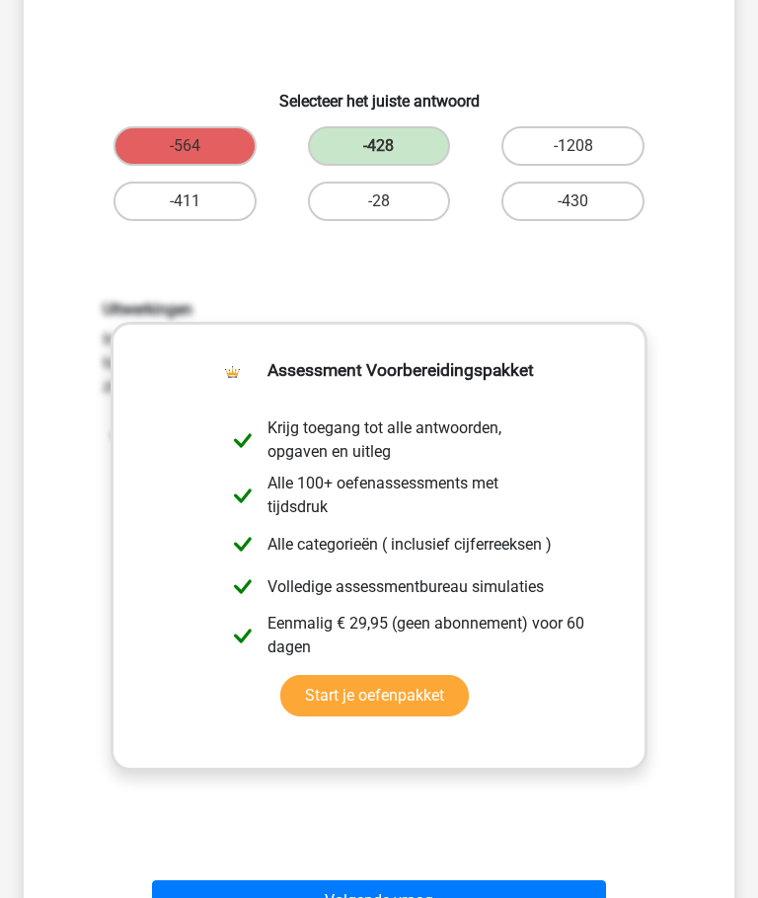
scroll to position [268, 0]
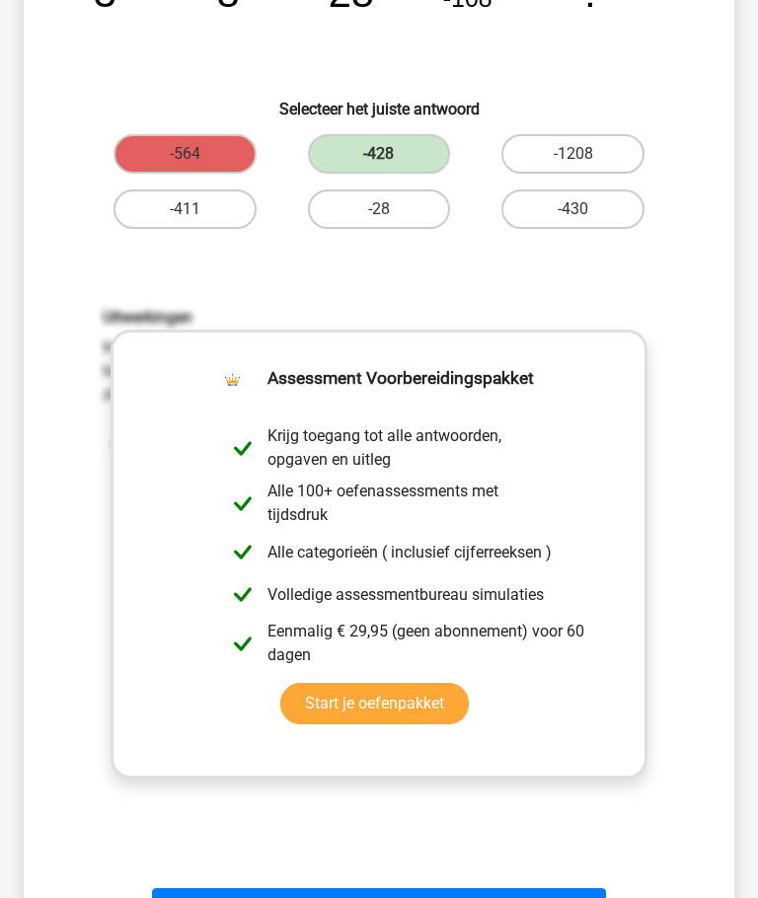
click at [478, 897] on button "Volgende vraag" at bounding box center [378, 909] width 453 height 41
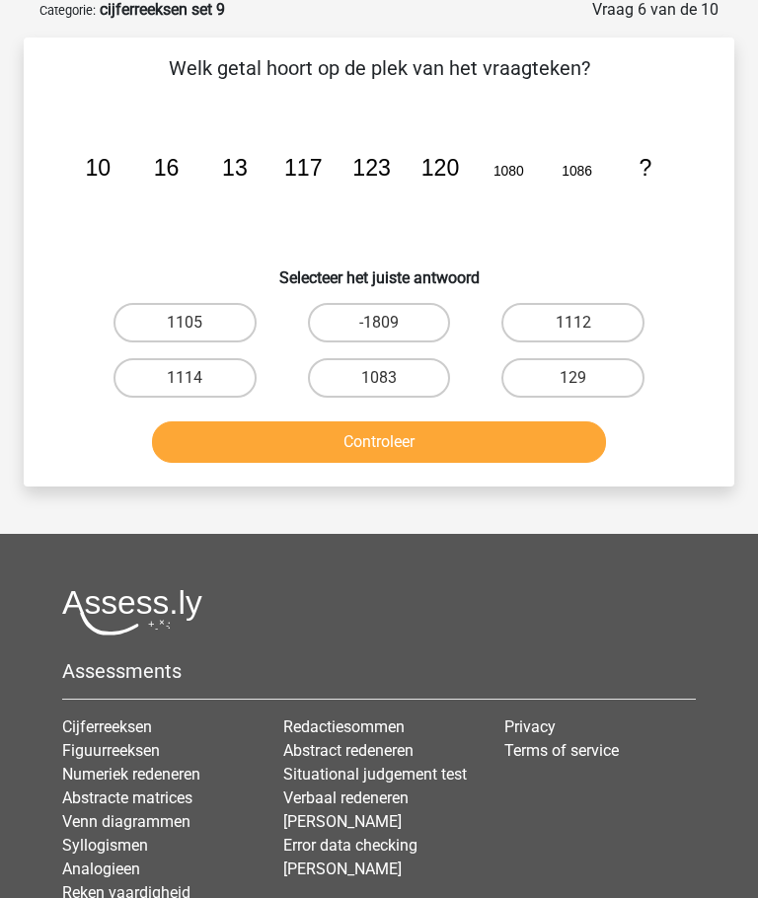
scroll to position [99, 0]
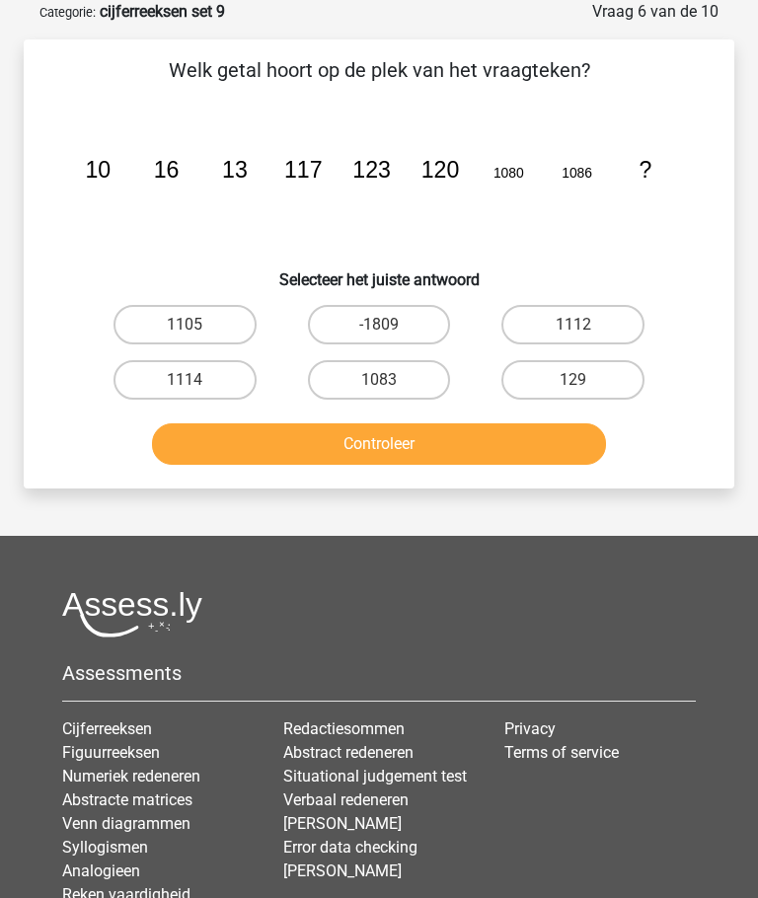
click at [363, 370] on label "1083" at bounding box center [379, 379] width 143 height 39
click at [379, 380] on input "1083" at bounding box center [385, 386] width 13 height 13
radio input "true"
click at [322, 447] on button "Controleer" at bounding box center [378, 443] width 453 height 41
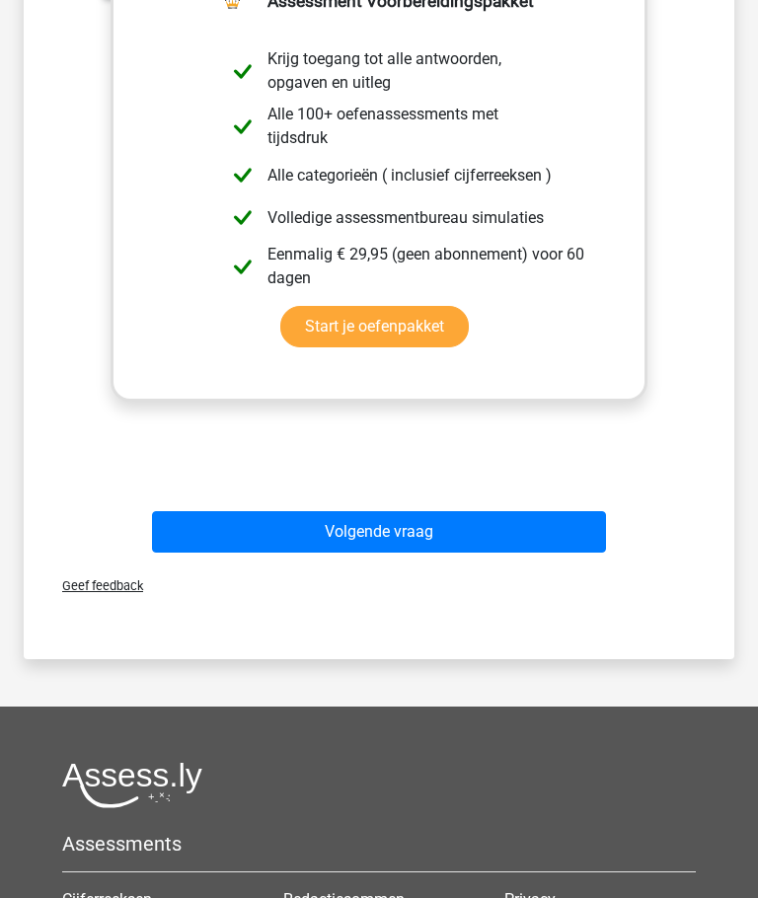
scroll to position [647, 0]
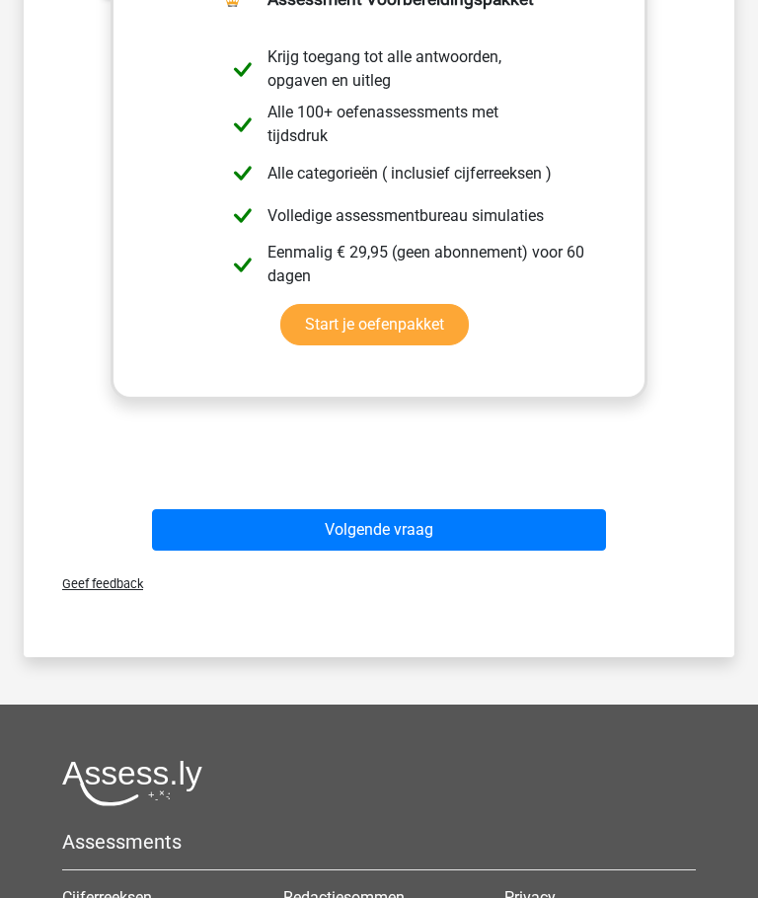
click at [516, 513] on button "Volgende vraag" at bounding box center [378, 530] width 453 height 41
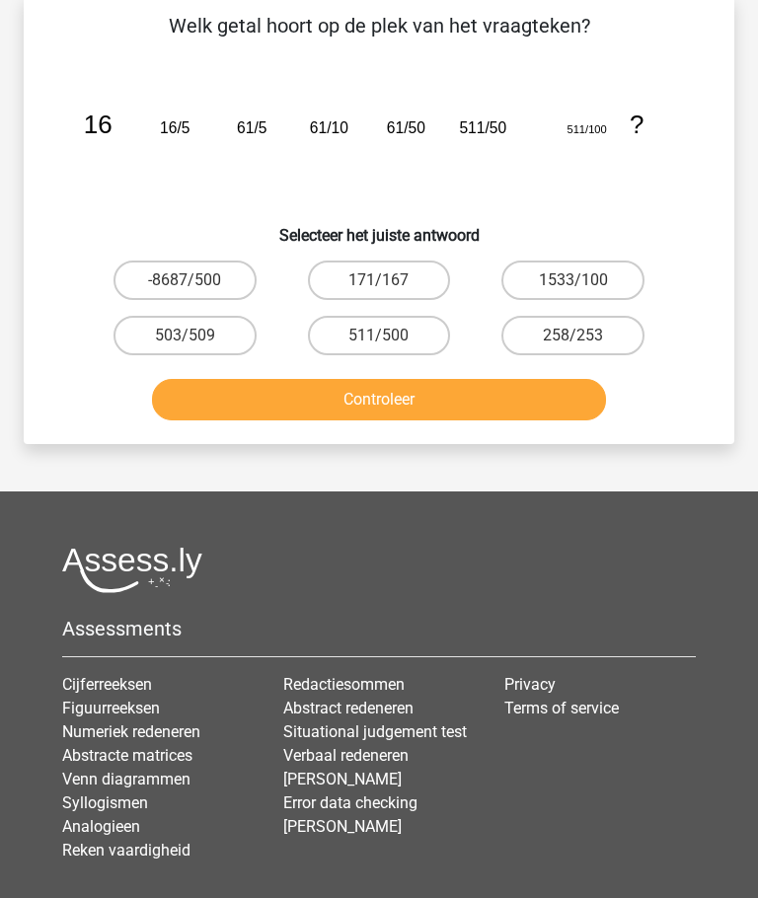
scroll to position [99, 0]
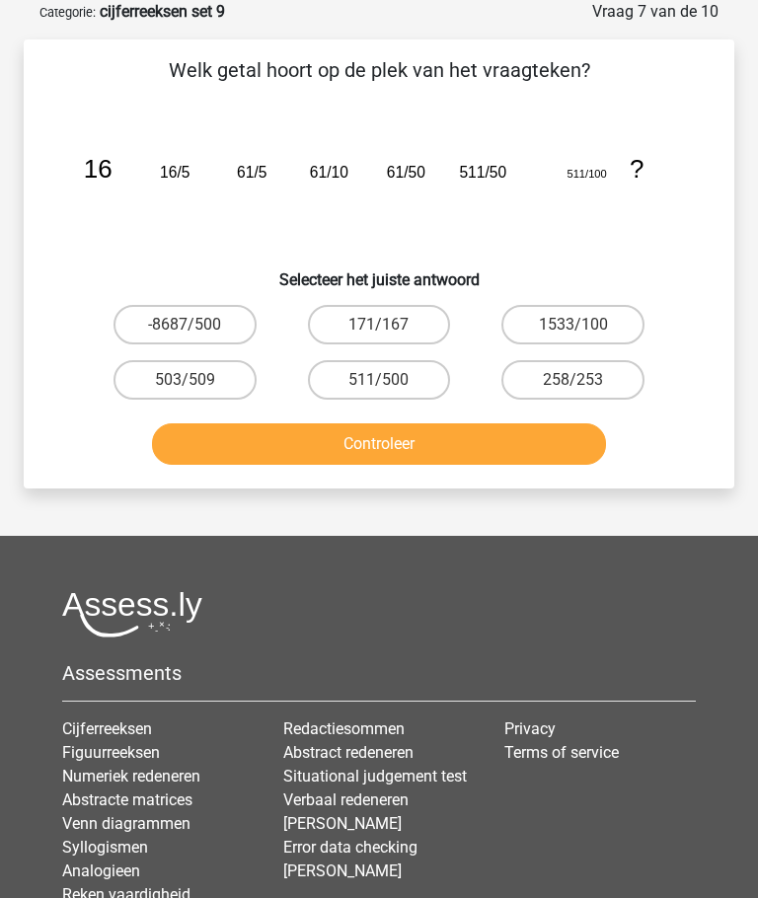
click at [554, 317] on label "1533/100" at bounding box center [572, 324] width 143 height 39
click at [573, 325] on input "1533/100" at bounding box center [579, 331] width 13 height 13
radio input "true"
click at [388, 439] on button "Controleer" at bounding box center [378, 443] width 453 height 41
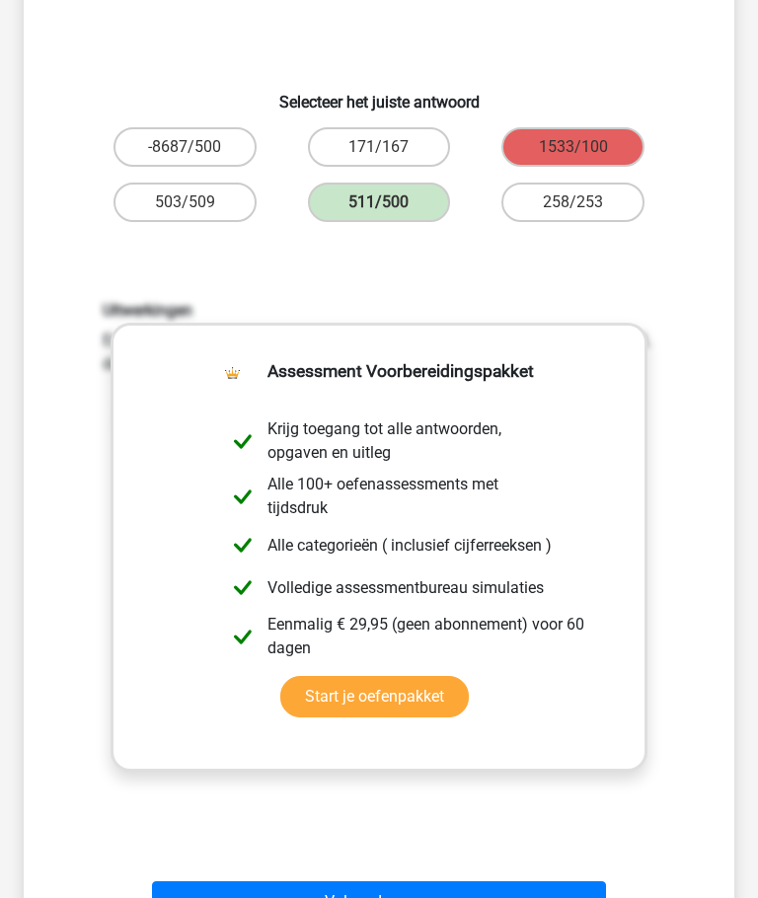
scroll to position [290, 0]
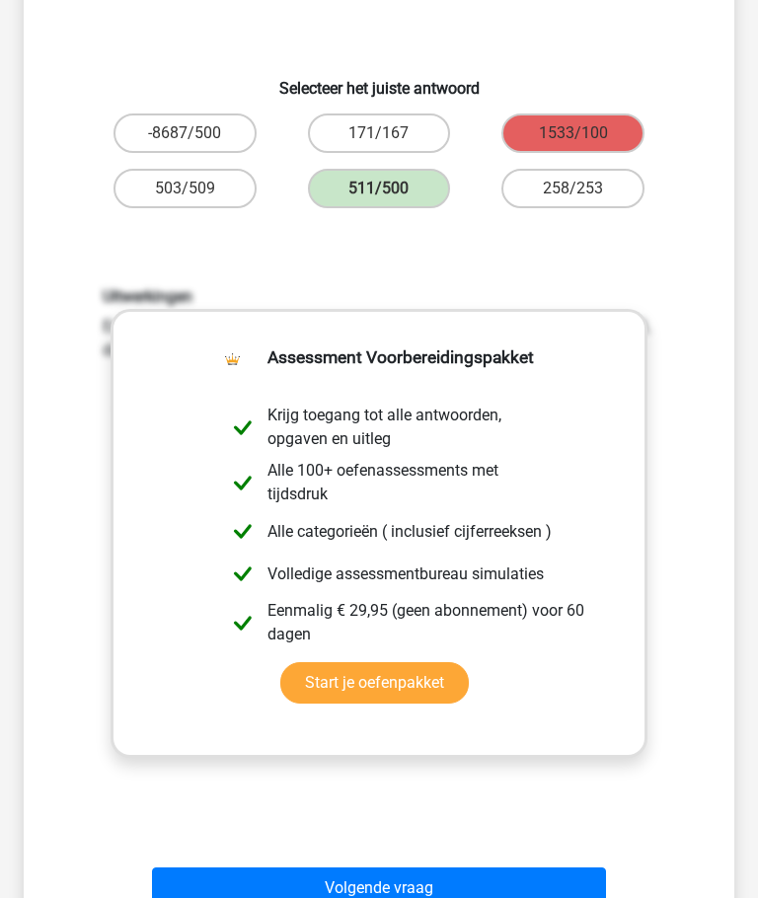
click at [282, 878] on button "Volgende vraag" at bounding box center [378, 887] width 453 height 41
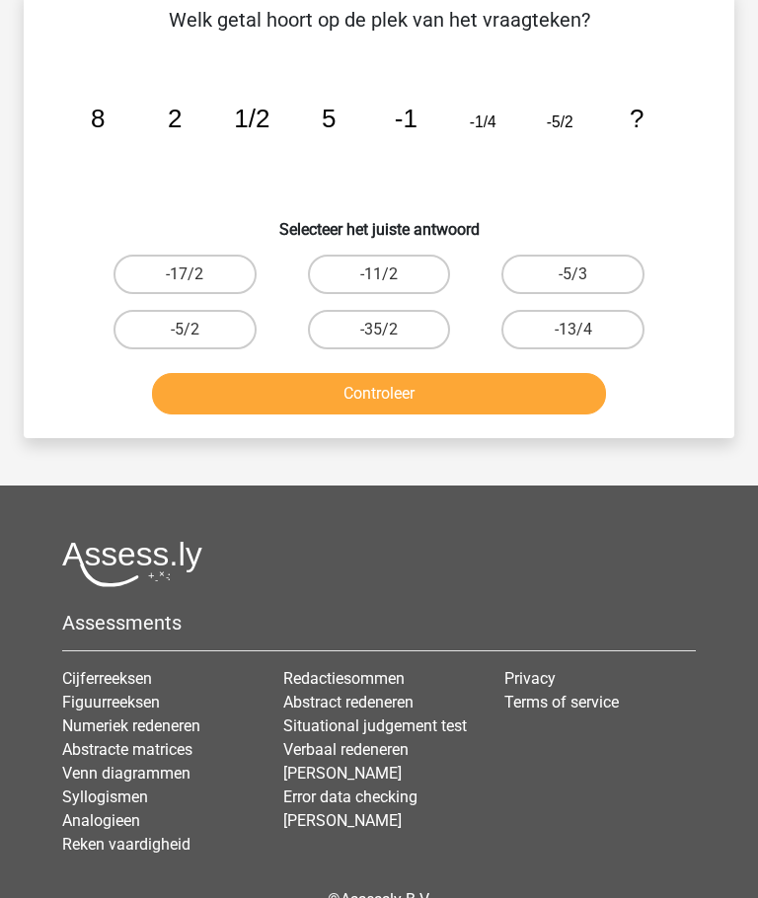
scroll to position [99, 0]
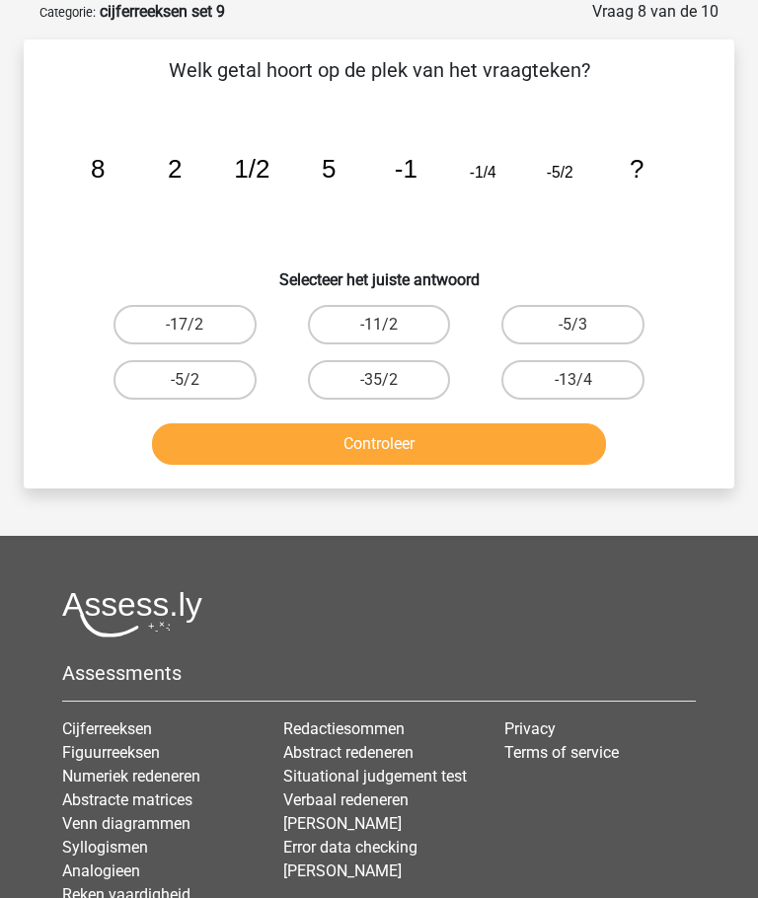
click at [156, 370] on label "-5/2" at bounding box center [184, 379] width 143 height 39
click at [184, 380] on input "-5/2" at bounding box center [190, 386] width 13 height 13
radio input "true"
click at [233, 440] on button "Controleer" at bounding box center [378, 443] width 453 height 41
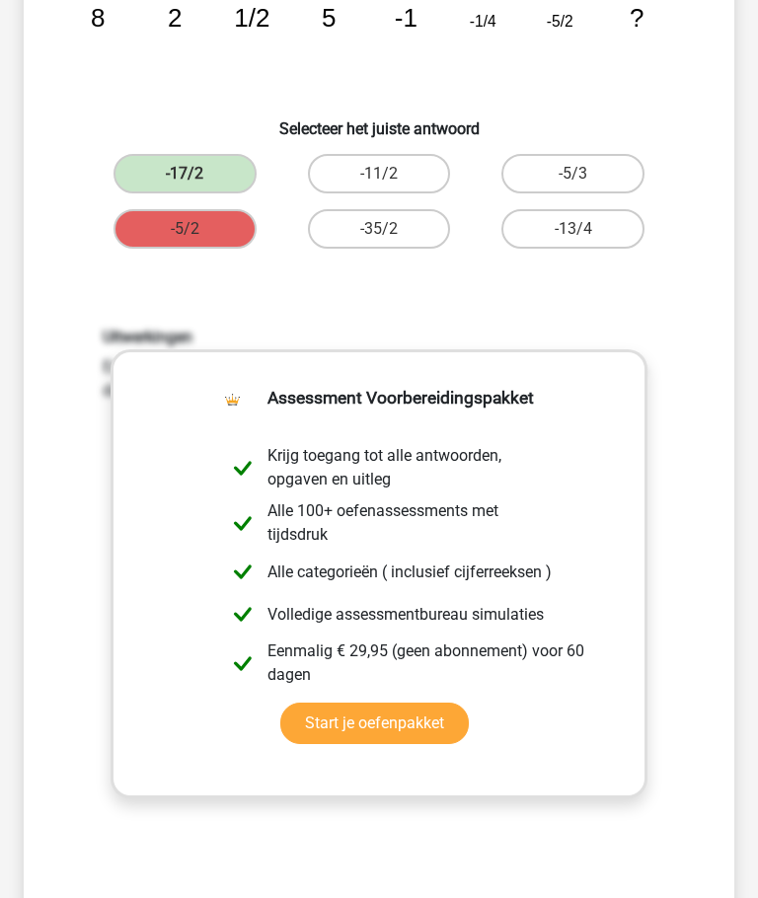
scroll to position [341, 0]
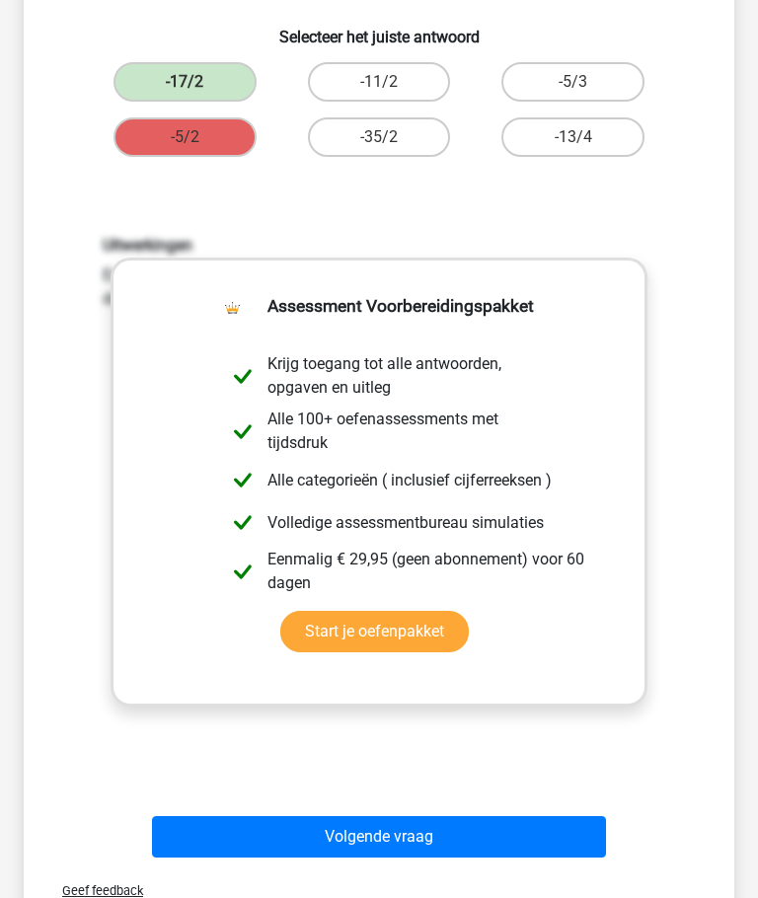
click at [494, 831] on button "Volgende vraag" at bounding box center [378, 836] width 453 height 41
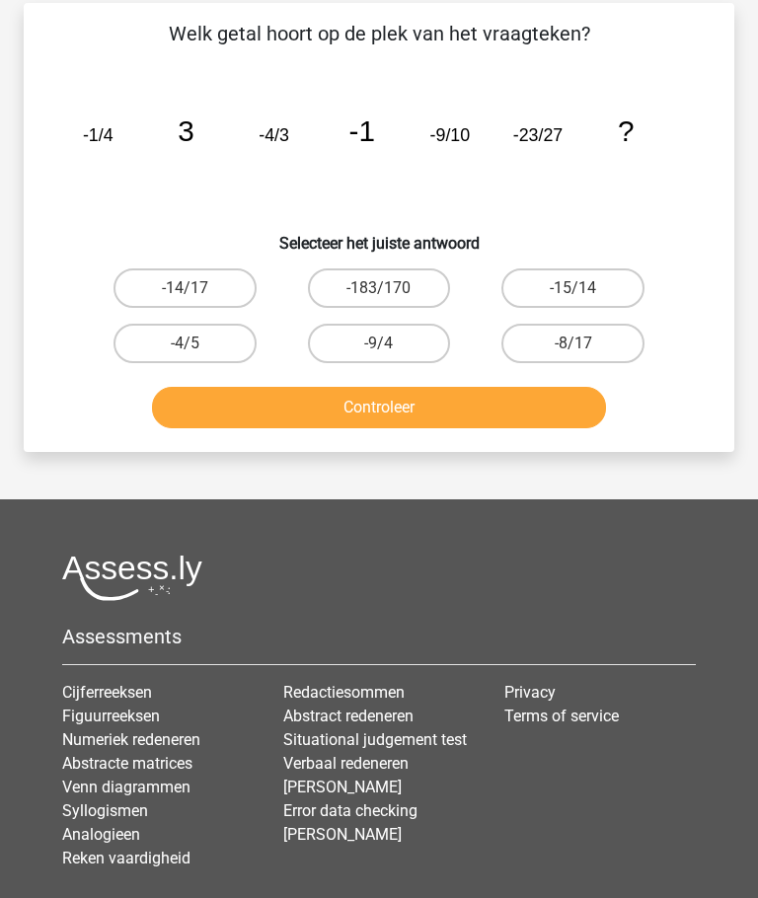
scroll to position [99, 0]
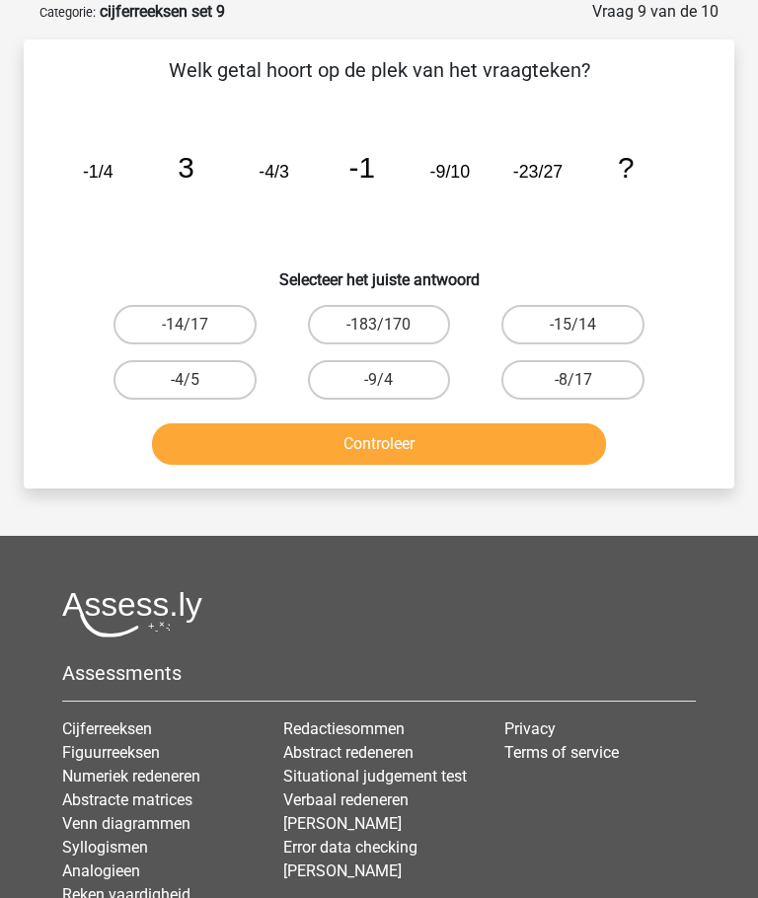
click at [757, 897] on html "Kies premium Frank frank.blokker@ziggo.nl" at bounding box center [379, 478] width 758 height 1155
click at [169, 368] on label "-4/5" at bounding box center [184, 379] width 143 height 39
click at [184, 380] on input "-4/5" at bounding box center [190, 386] width 13 height 13
radio input "true"
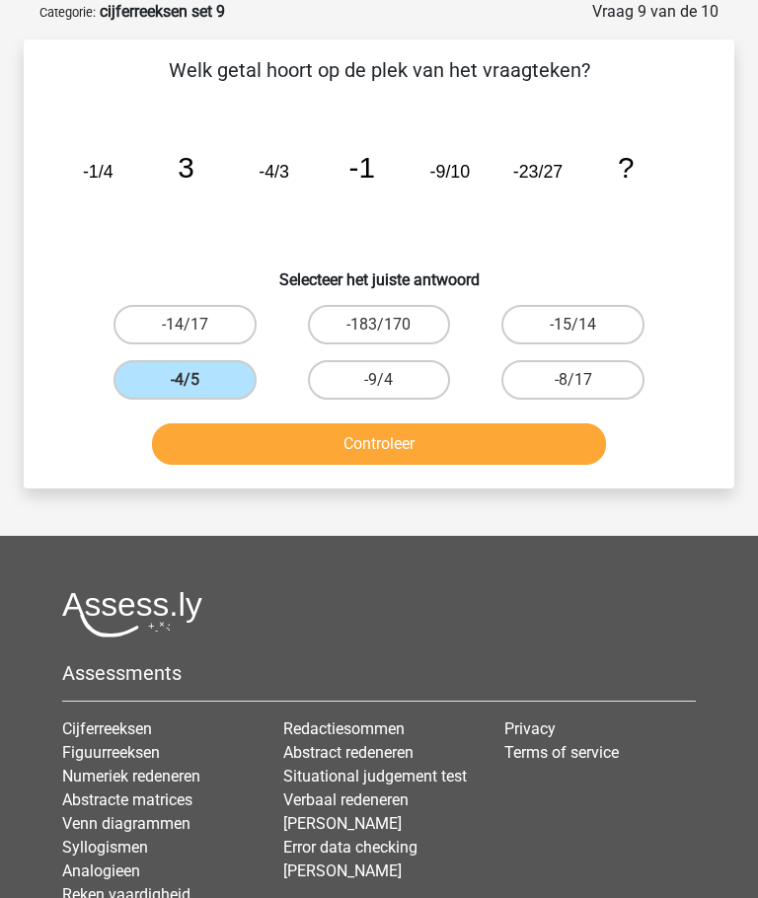
click at [231, 443] on button "Controleer" at bounding box center [378, 443] width 453 height 41
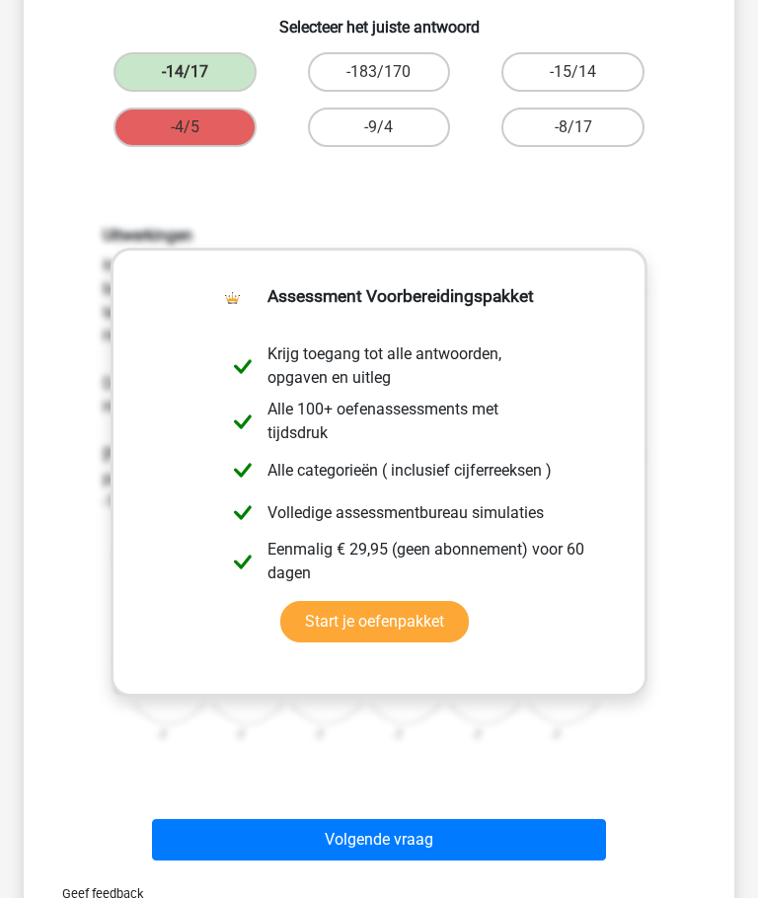
scroll to position [403, 0]
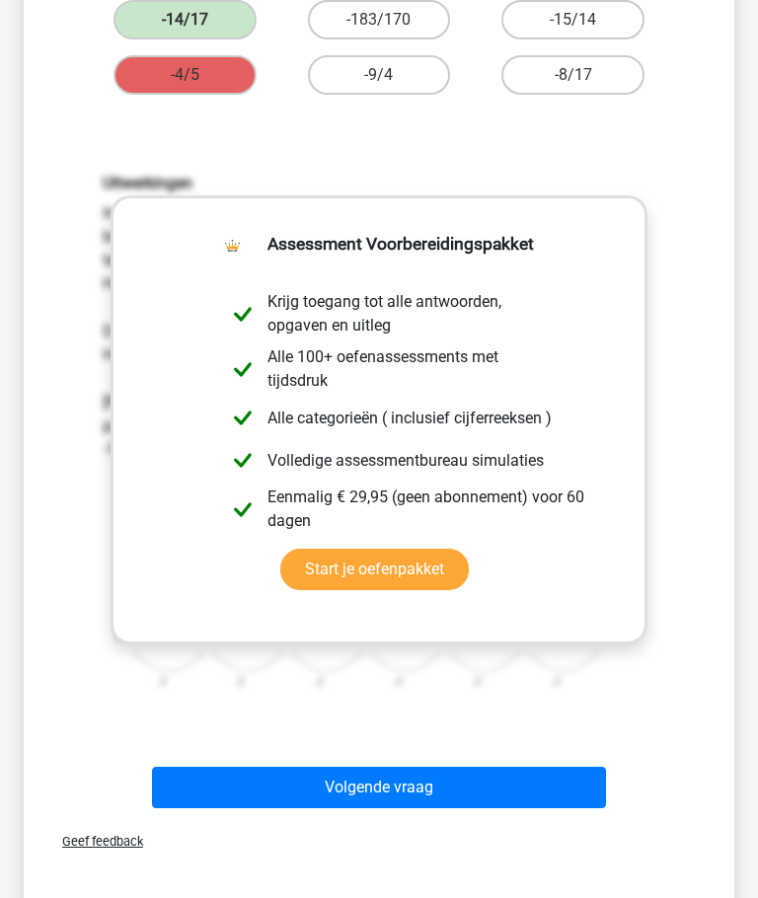
click at [523, 770] on button "Volgende vraag" at bounding box center [378, 788] width 453 height 41
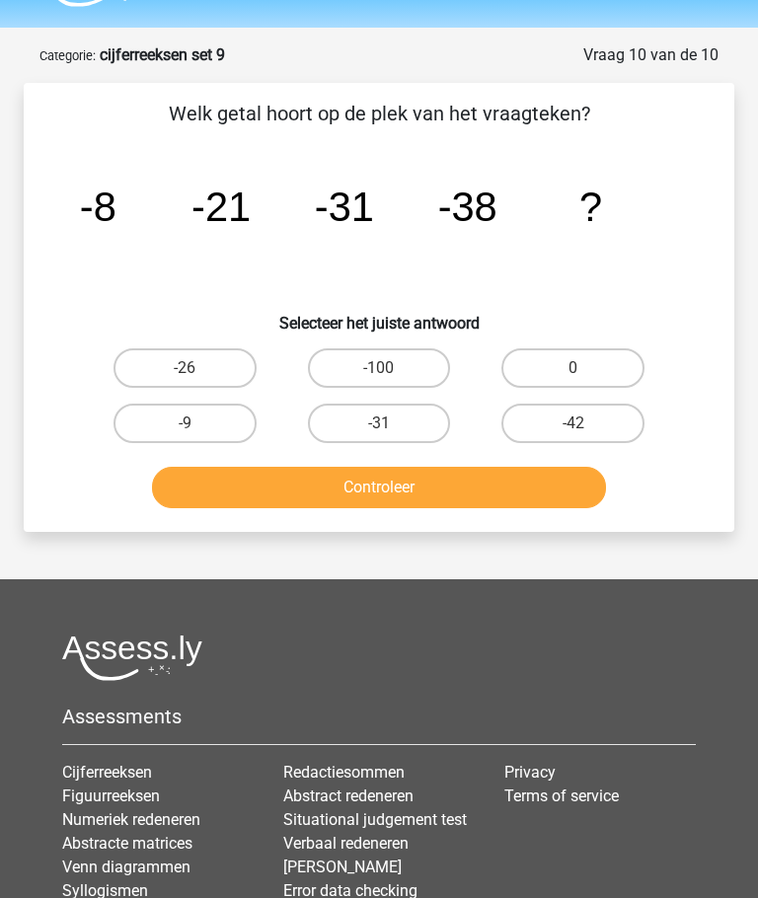
scroll to position [45, 0]
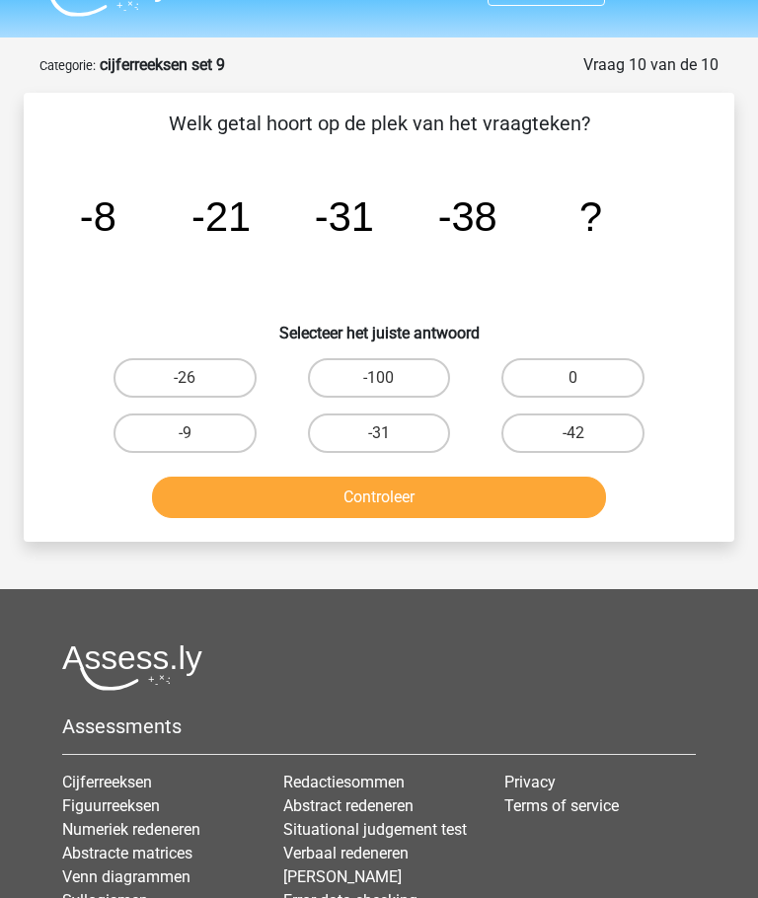
click at [599, 425] on label "-42" at bounding box center [572, 432] width 143 height 39
click at [586, 433] on input "-42" at bounding box center [579, 439] width 13 height 13
radio input "true"
click at [532, 486] on button "Controleer" at bounding box center [378, 497] width 453 height 41
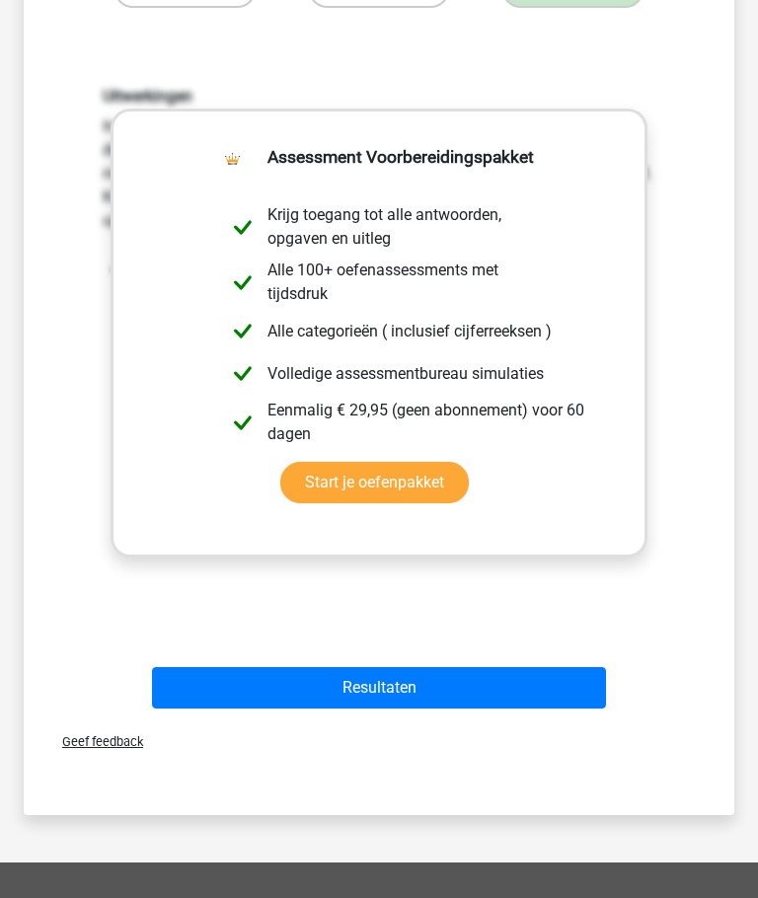
scroll to position [478, 0]
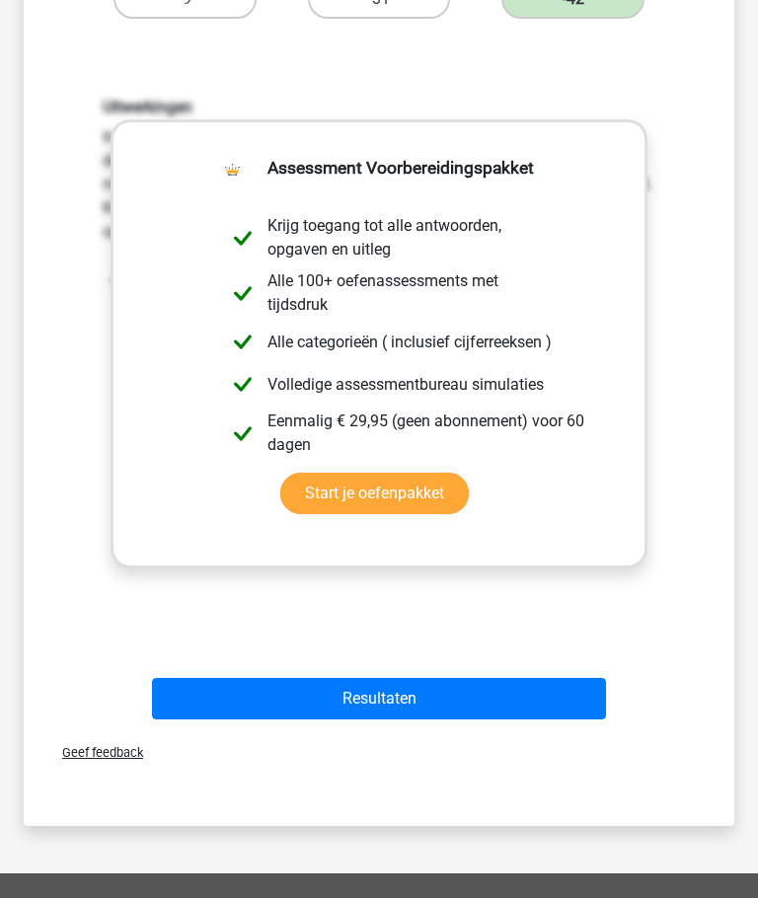
click at [519, 691] on button "Resultaten" at bounding box center [378, 699] width 453 height 41
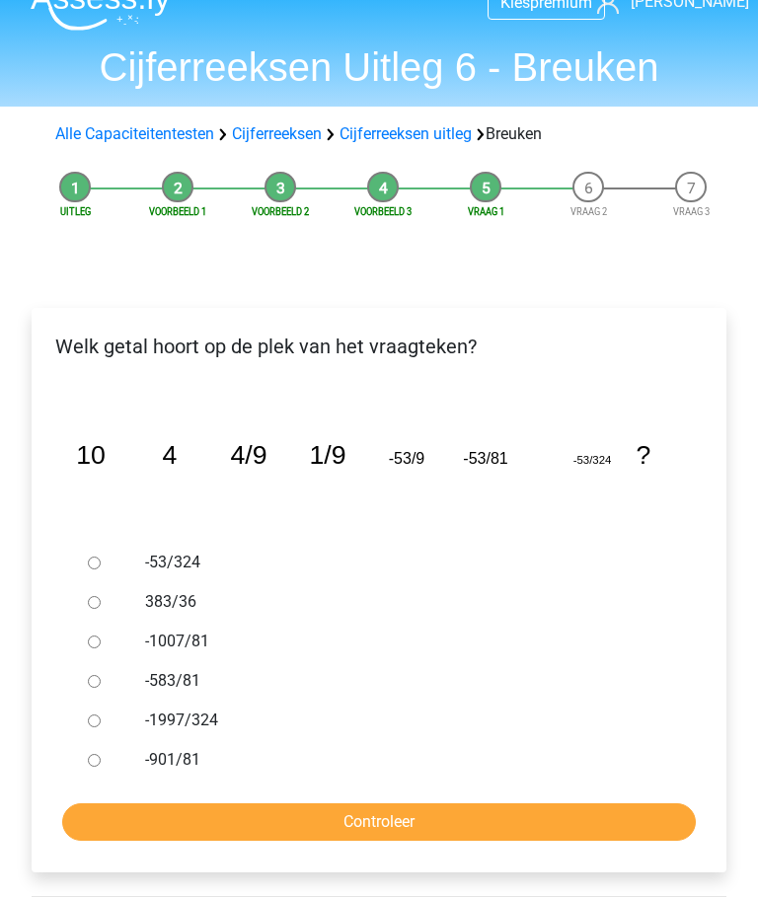
scroll to position [32, 0]
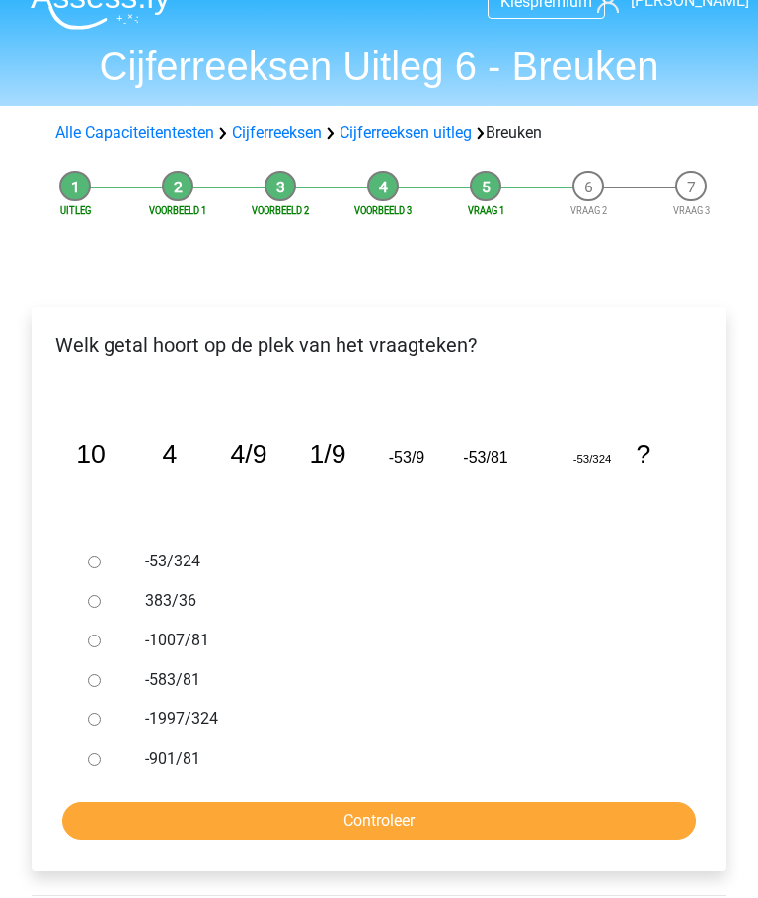
click at [145, 759] on label "-901/81" at bounding box center [404, 760] width 519 height 24
click at [101, 759] on input "-901/81" at bounding box center [94, 760] width 13 height 13
radio input "true"
click at [150, 752] on label "-901/81" at bounding box center [404, 760] width 519 height 24
click at [101, 754] on input "-901/81" at bounding box center [94, 760] width 13 height 13
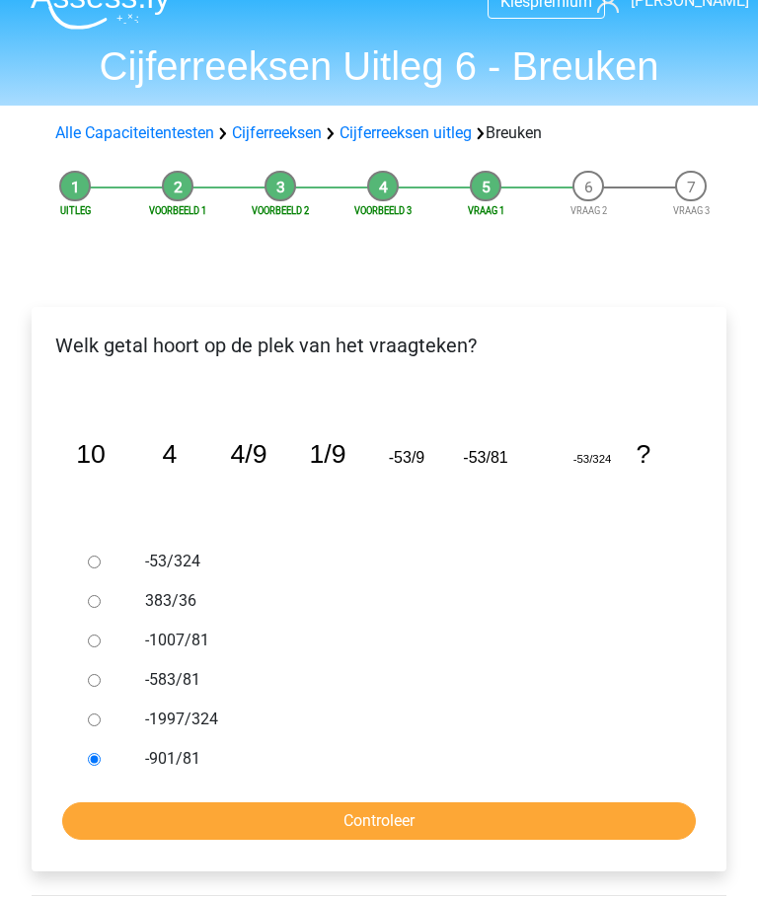
click at [282, 817] on input "Controleer" at bounding box center [378, 821] width 633 height 37
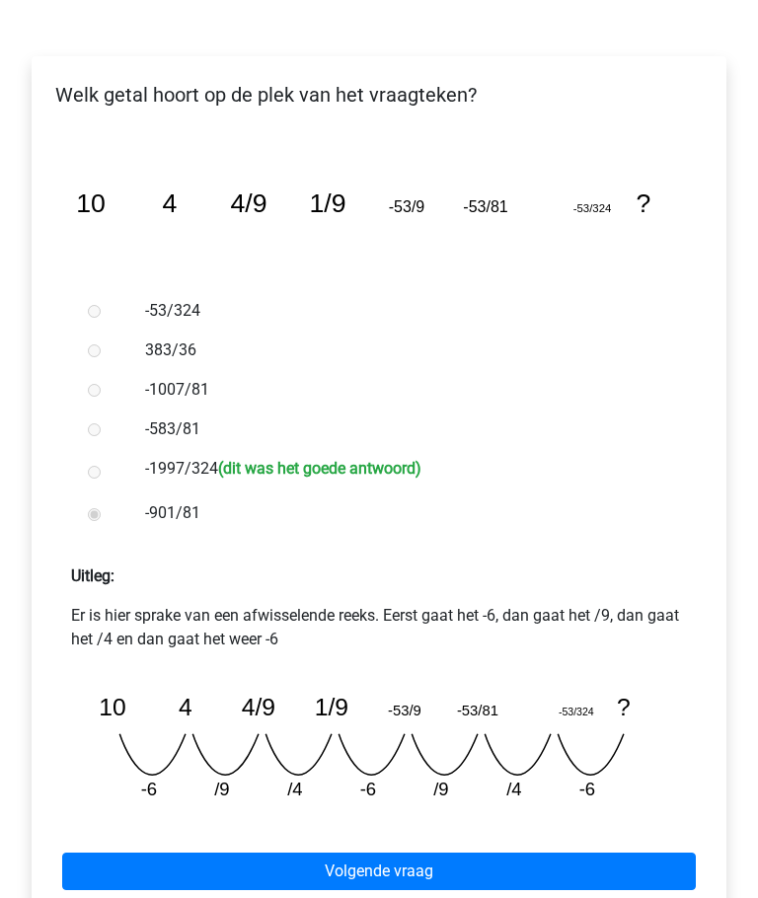
scroll to position [281, 0]
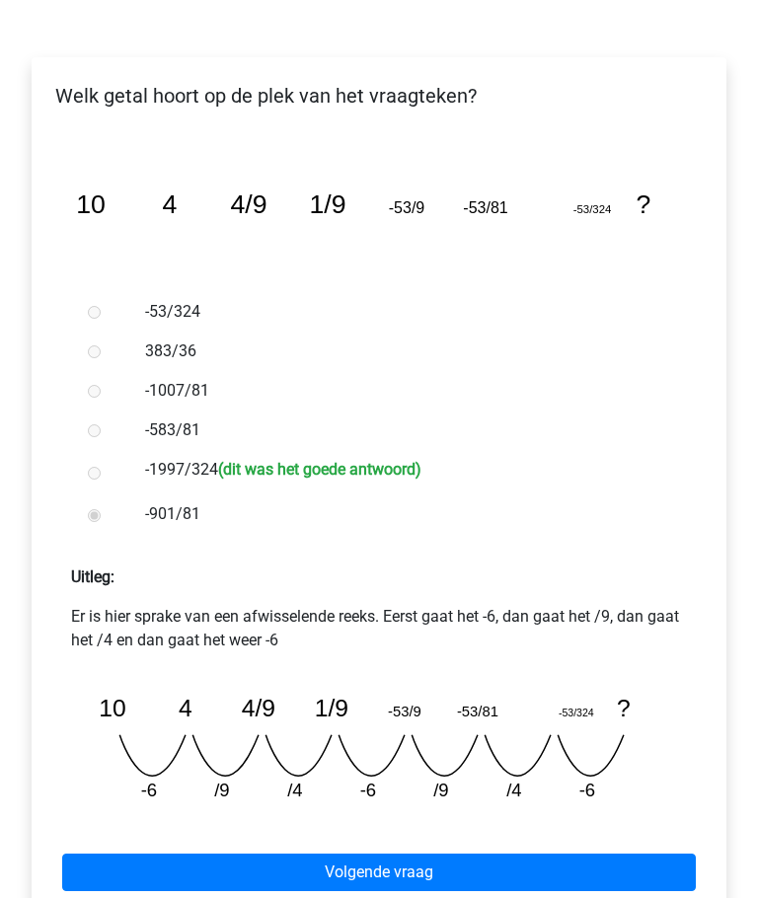
click at [565, 866] on link "Volgende vraag" at bounding box center [378, 872] width 633 height 37
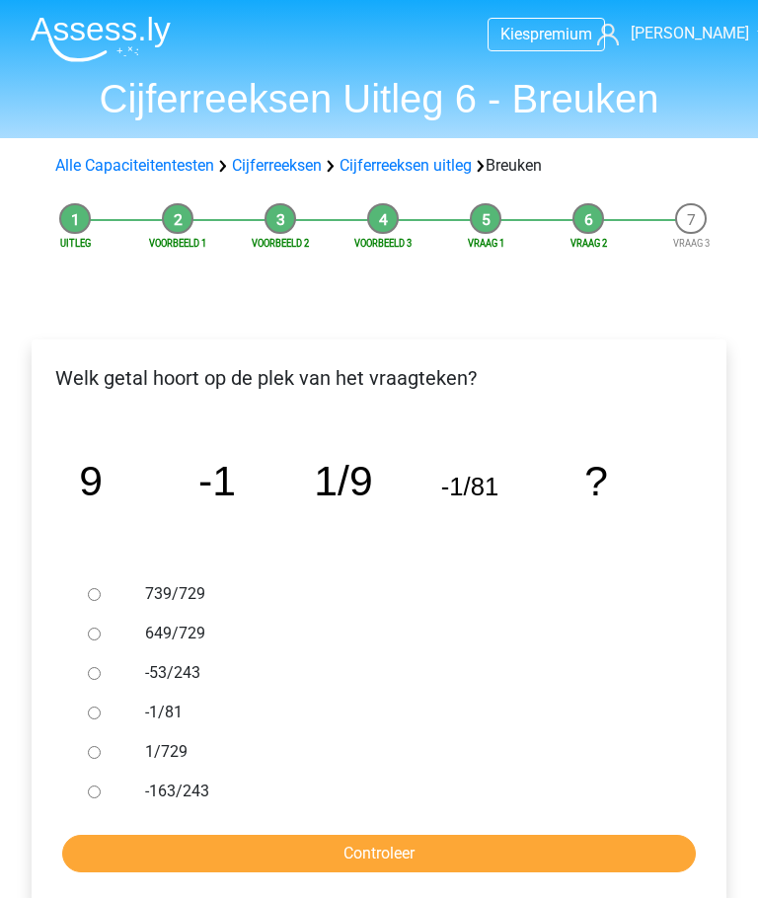
click at [94, 706] on input "-1/81" at bounding box center [94, 712] width 13 height 13
radio input "true"
click at [249, 843] on input "Controleer" at bounding box center [378, 853] width 633 height 37
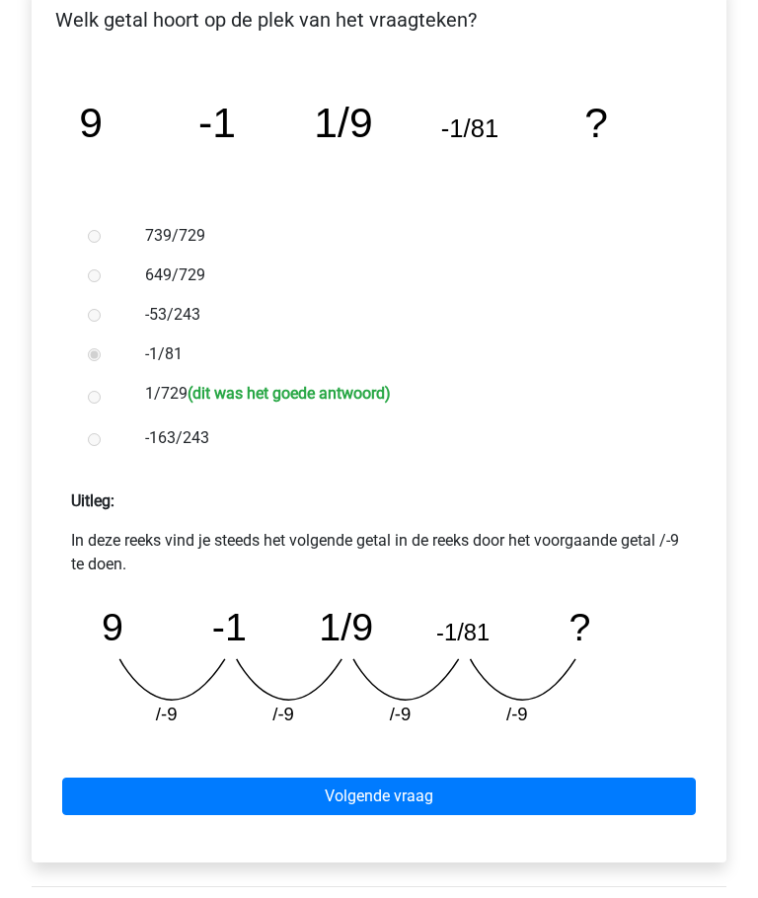
scroll to position [397, 0]
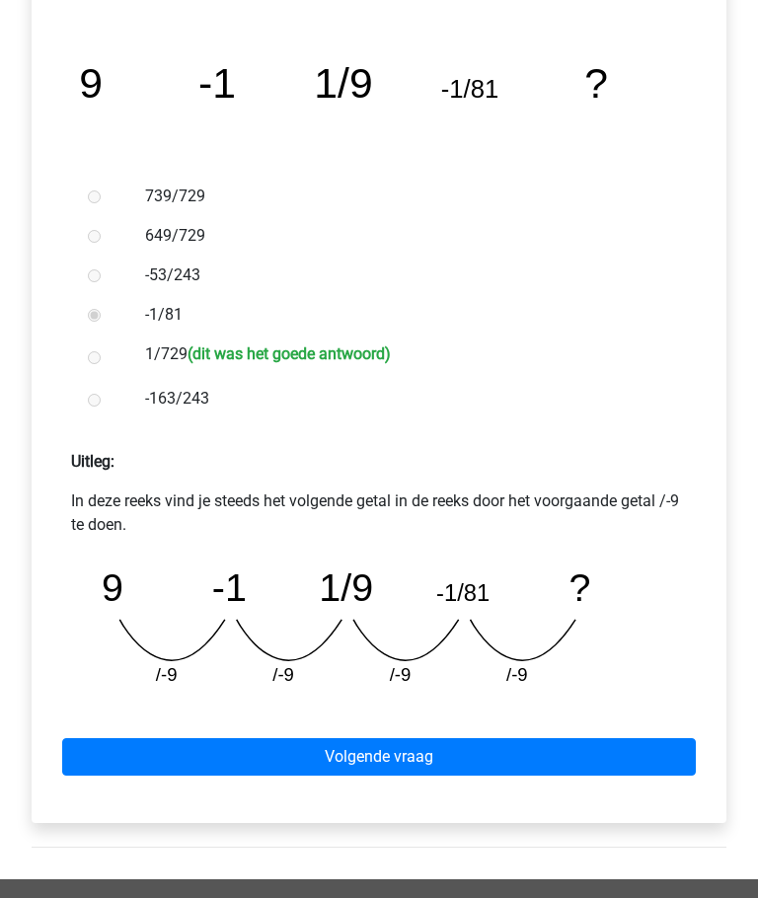
click at [580, 753] on link "Volgende vraag" at bounding box center [378, 757] width 633 height 37
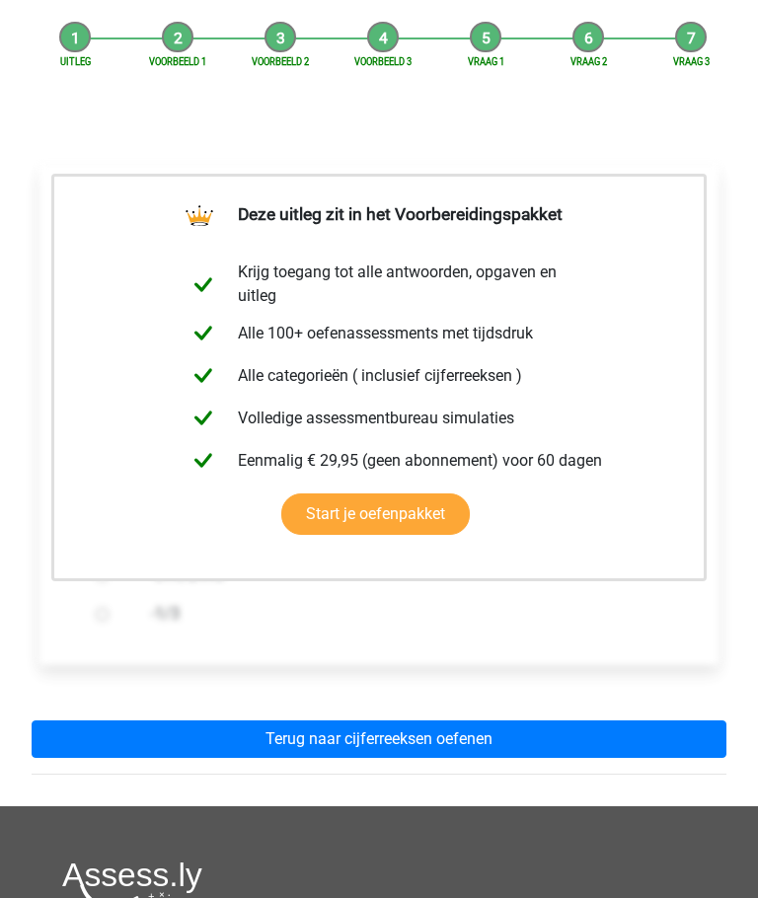
scroll to position [191, 0]
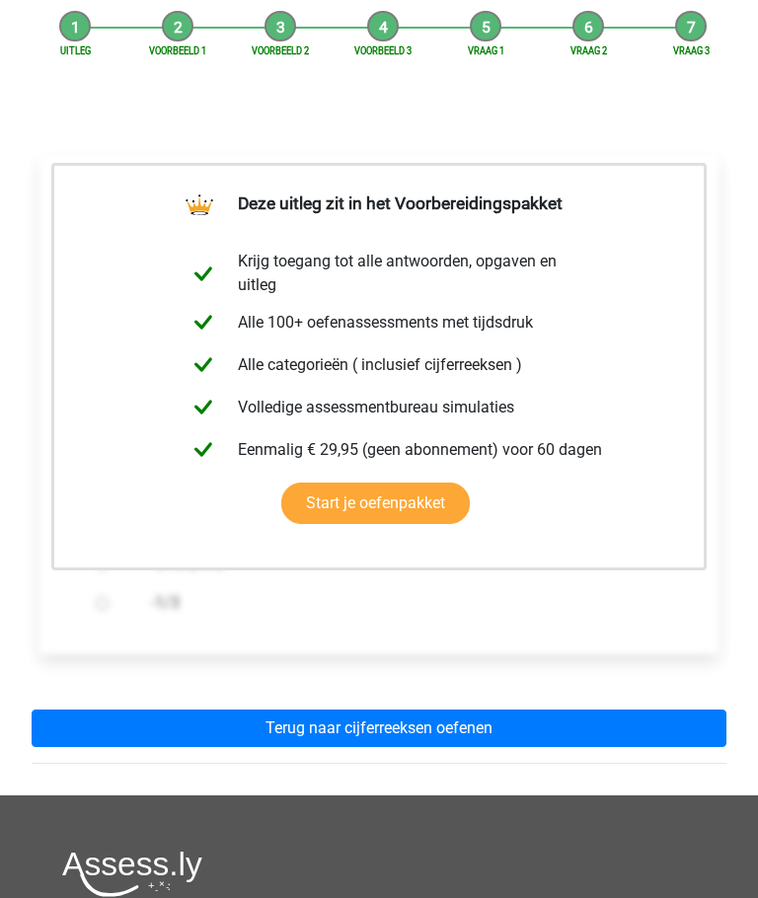
click at [612, 710] on link "Terug naar cijferreeksen oefenen" at bounding box center [379, 728] width 695 height 37
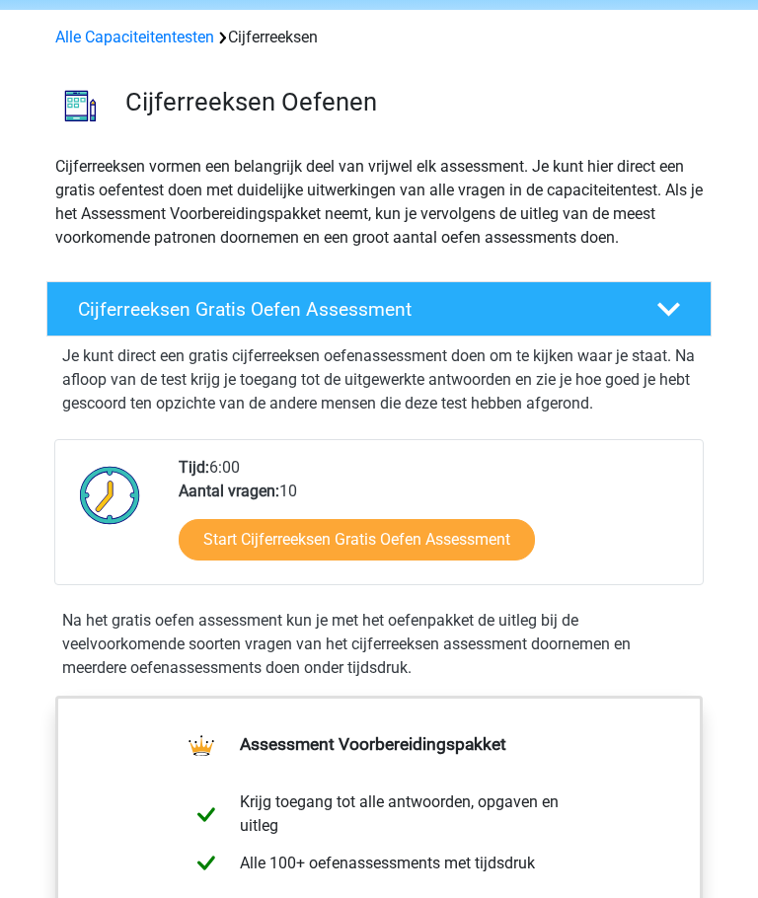
scroll to position [72, 0]
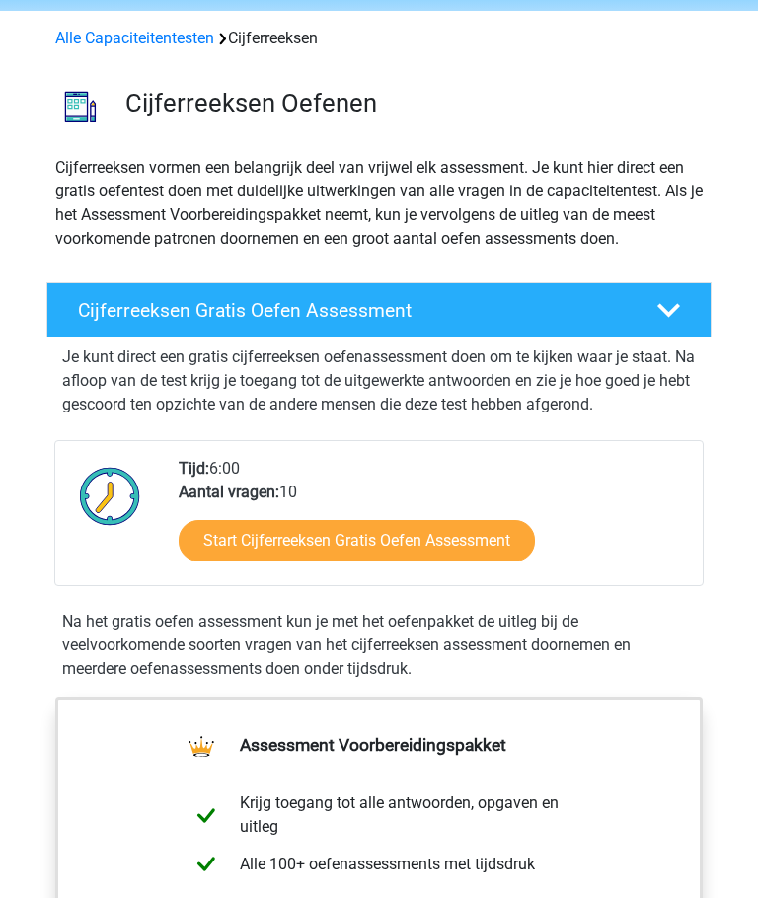
click at [204, 304] on h4 "Cijferreeksen Gratis Oefen Assessment" at bounding box center [353, 310] width 550 height 23
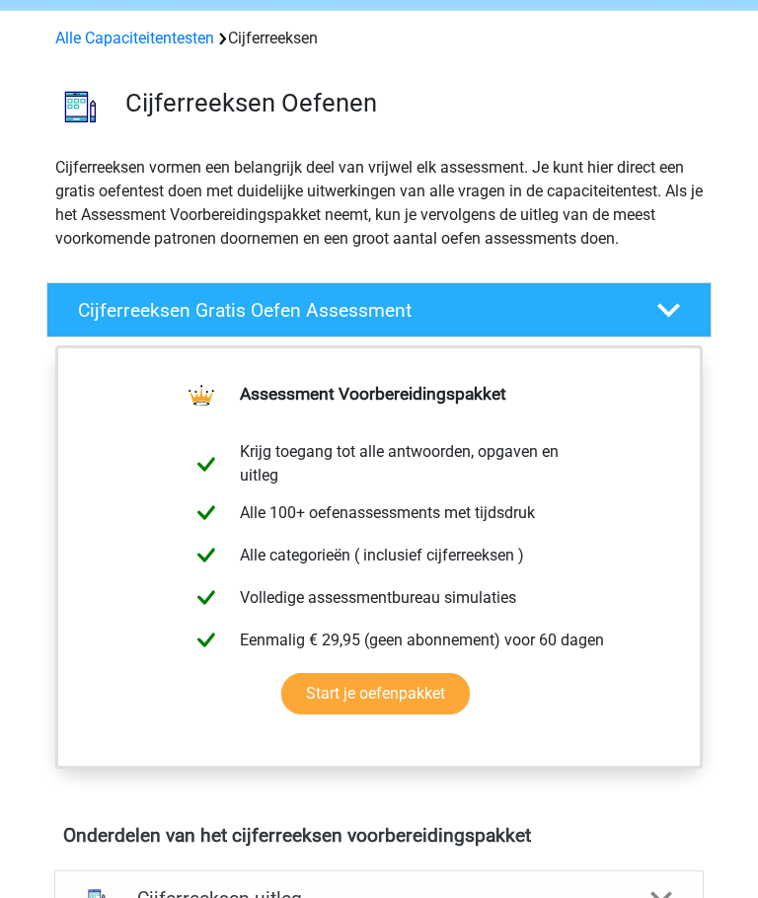
click at [132, 305] on h4 "Cijferreeksen Gratis Oefen Assessment" at bounding box center [353, 310] width 550 height 23
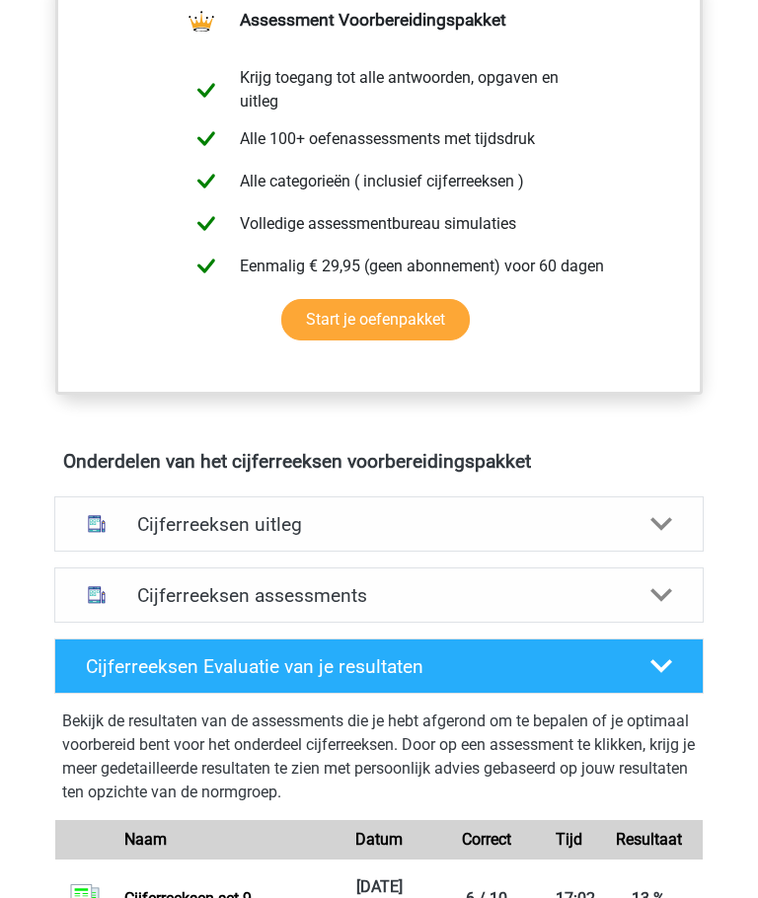
scroll to position [822, 0]
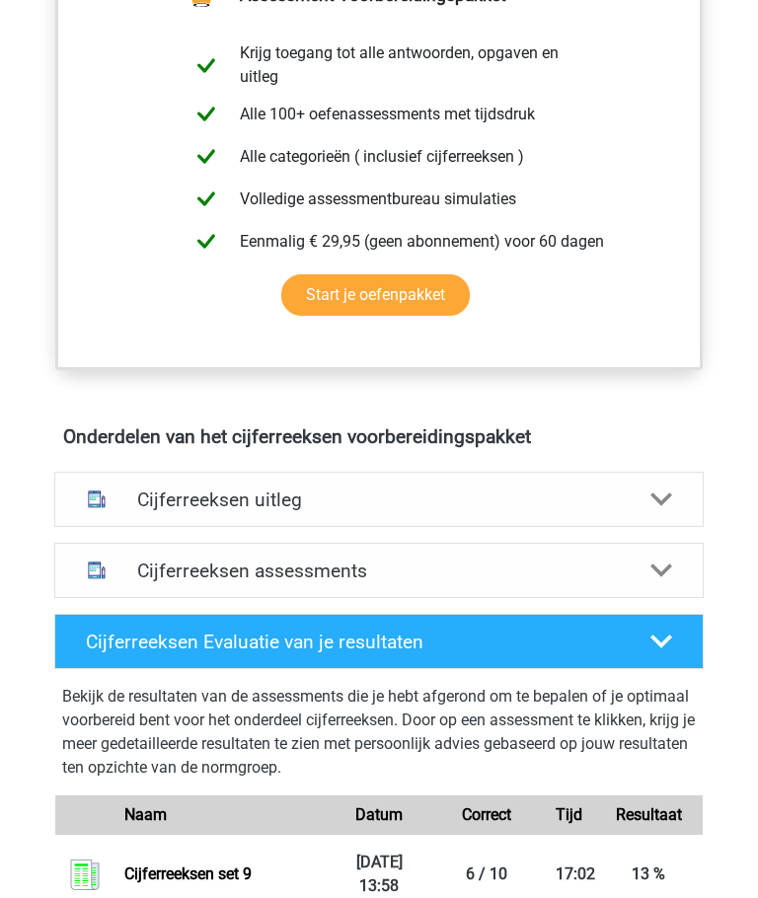
click at [204, 572] on h4 "Cijferreeksen assessments" at bounding box center [378, 570] width 483 height 23
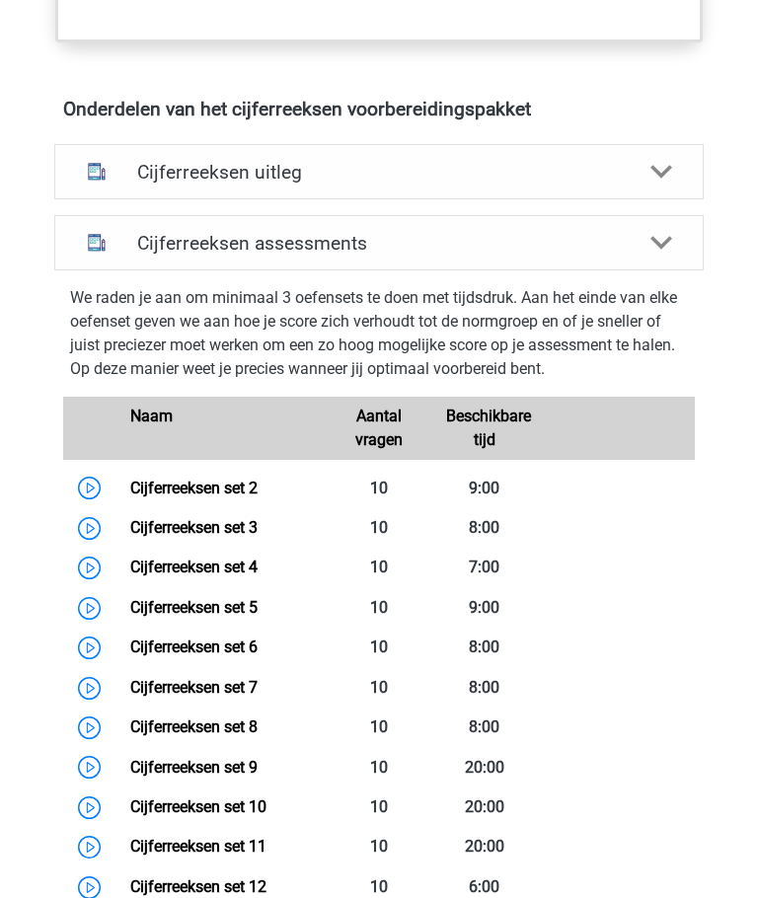
scroll to position [1149, 0]
click at [206, 683] on link "Cijferreeksen set 7" at bounding box center [193, 687] width 127 height 19
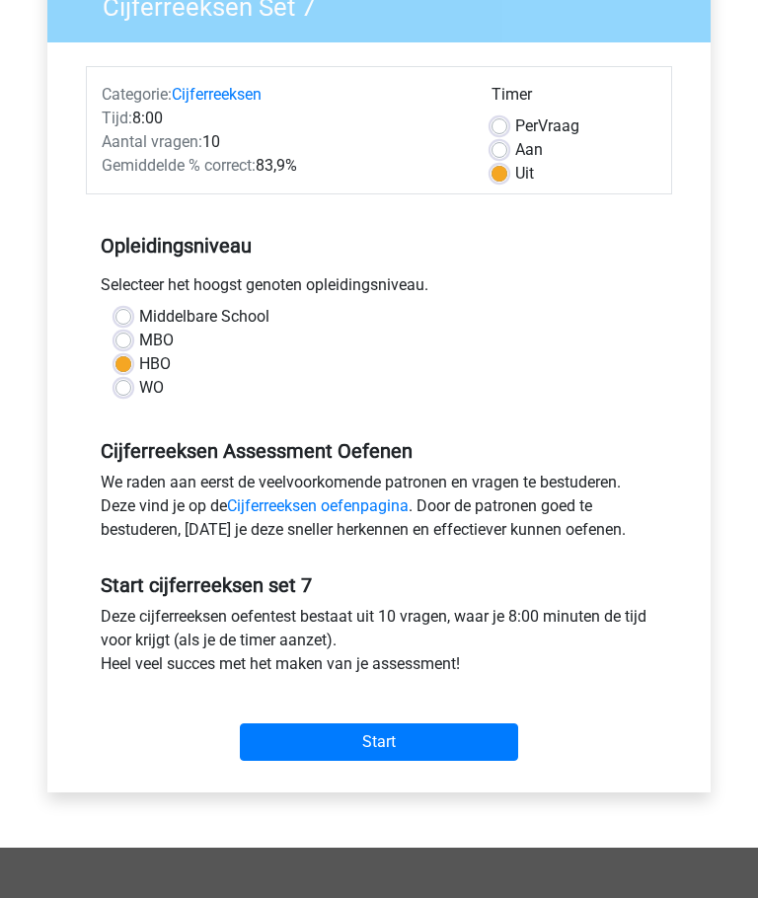
scroll to position [190, 0]
click at [331, 740] on input "Start" at bounding box center [379, 741] width 278 height 37
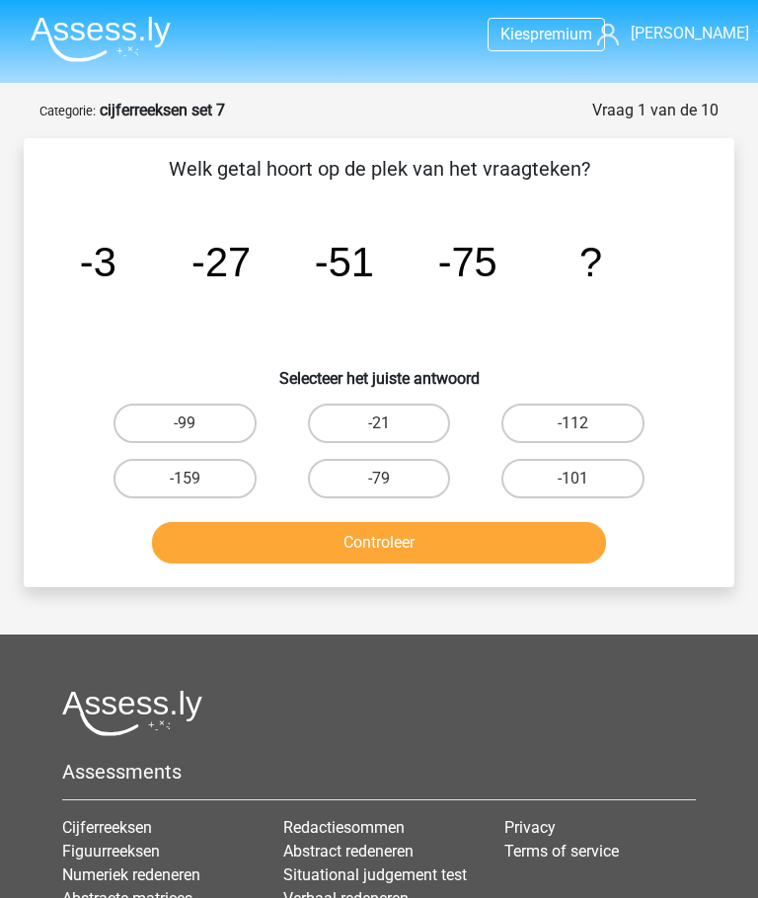
click at [158, 407] on label "-99" at bounding box center [184, 423] width 143 height 39
click at [184, 423] on input "-99" at bounding box center [190, 429] width 13 height 13
radio input "true"
click at [300, 533] on button "Controleer" at bounding box center [378, 542] width 453 height 41
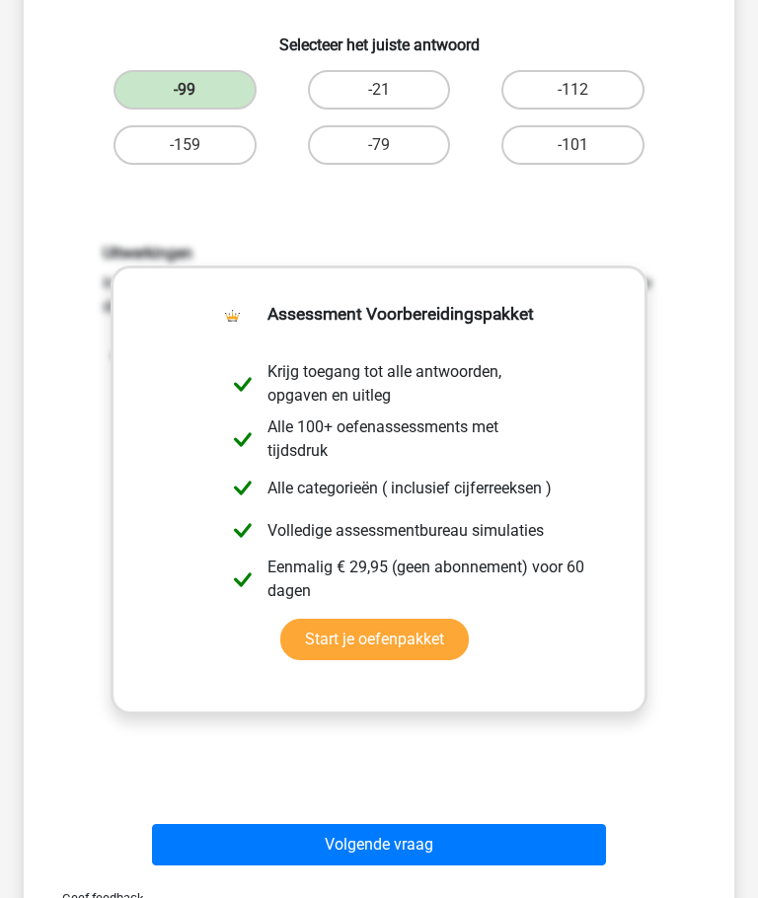
click at [532, 845] on button "Volgende vraag" at bounding box center [378, 844] width 453 height 41
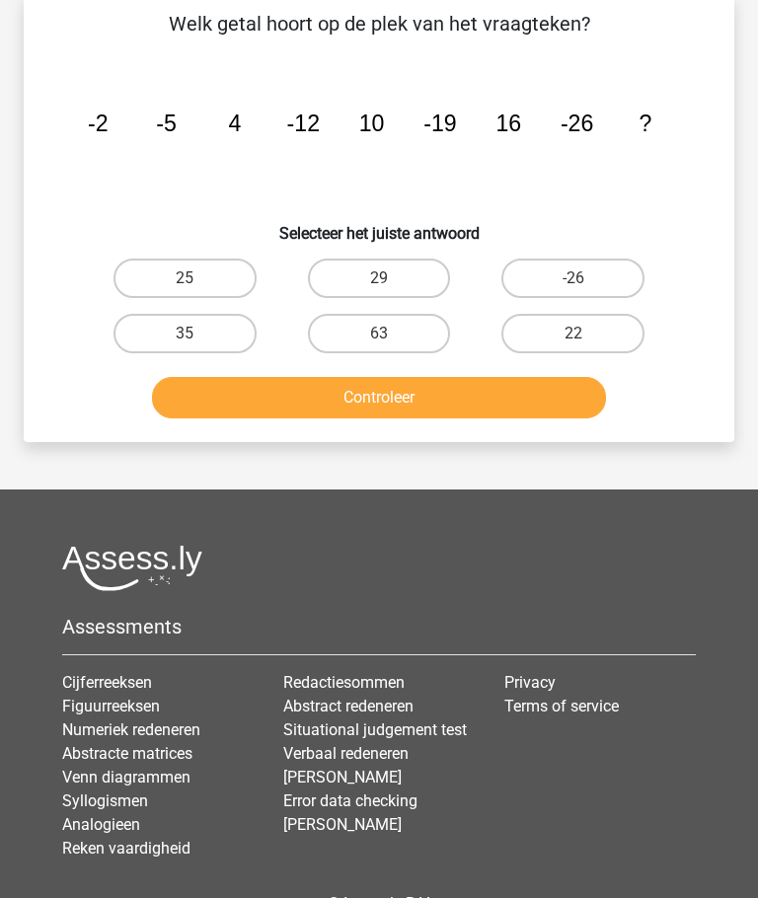
scroll to position [99, 0]
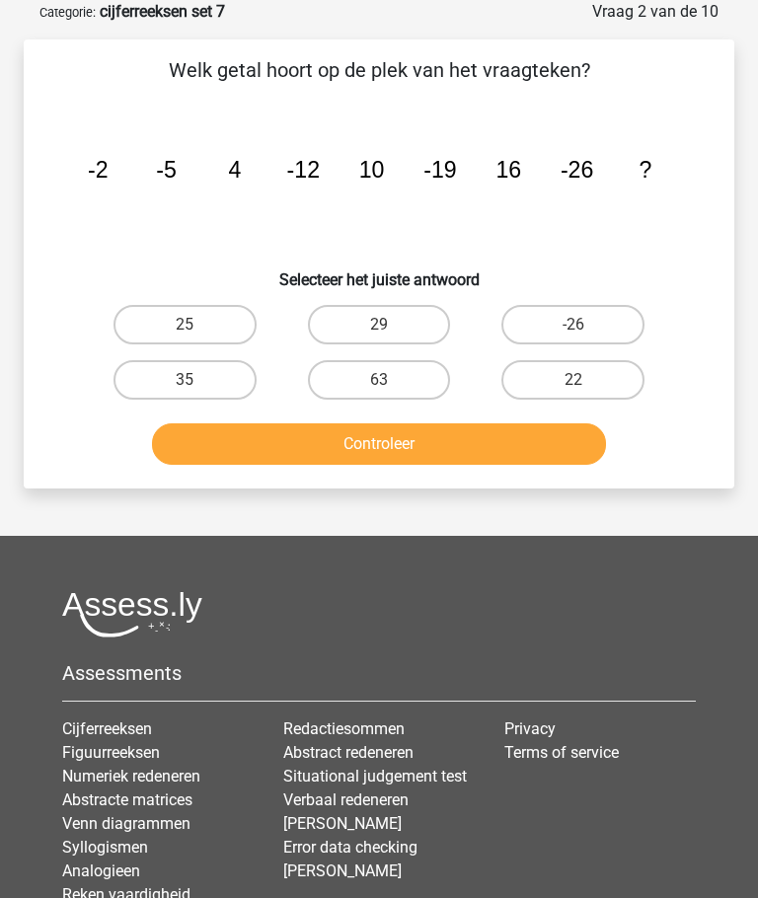
click at [362, 377] on label "63" at bounding box center [379, 379] width 143 height 39
click at [379, 380] on input "63" at bounding box center [385, 386] width 13 height 13
radio input "true"
click at [352, 434] on button "Controleer" at bounding box center [378, 443] width 453 height 41
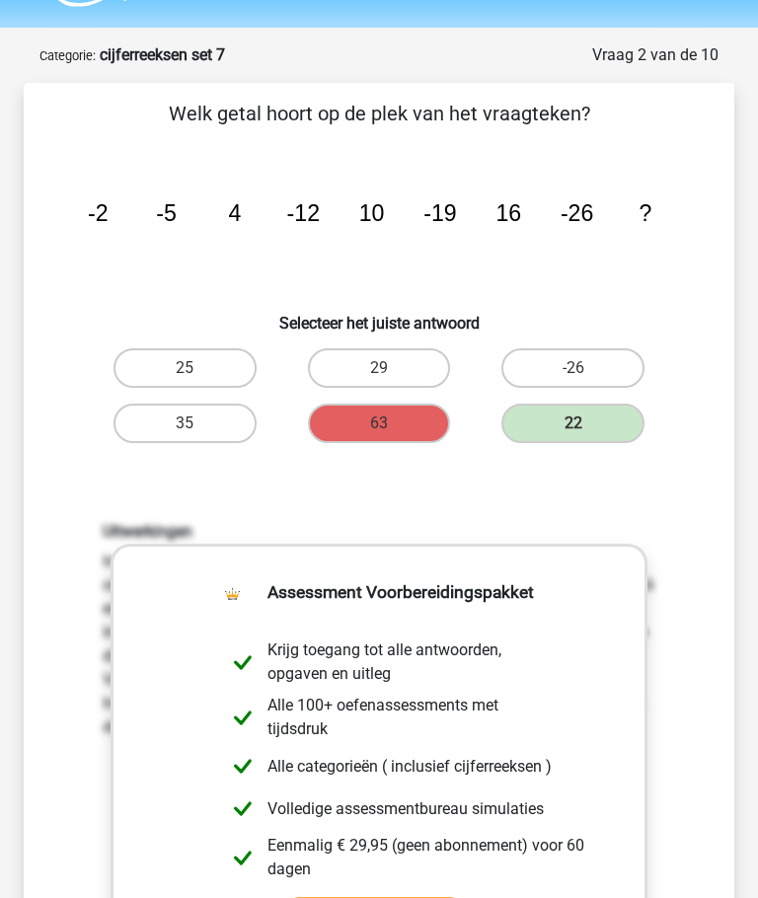
scroll to position [55, 0]
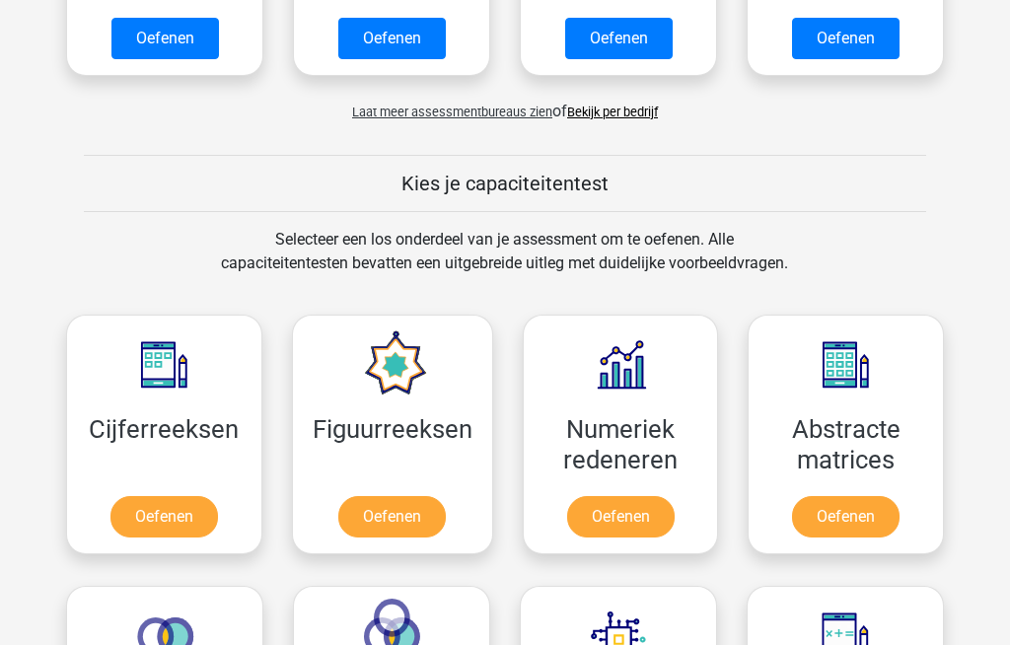
scroll to position [631, 0]
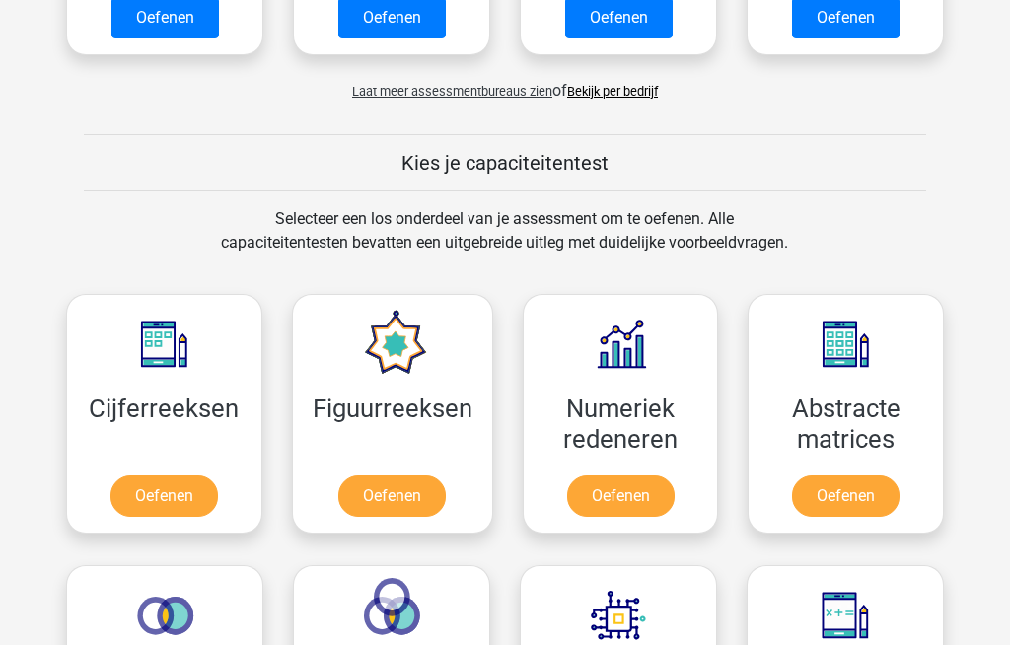
click at [139, 489] on link "Oefenen" at bounding box center [164, 496] width 108 height 41
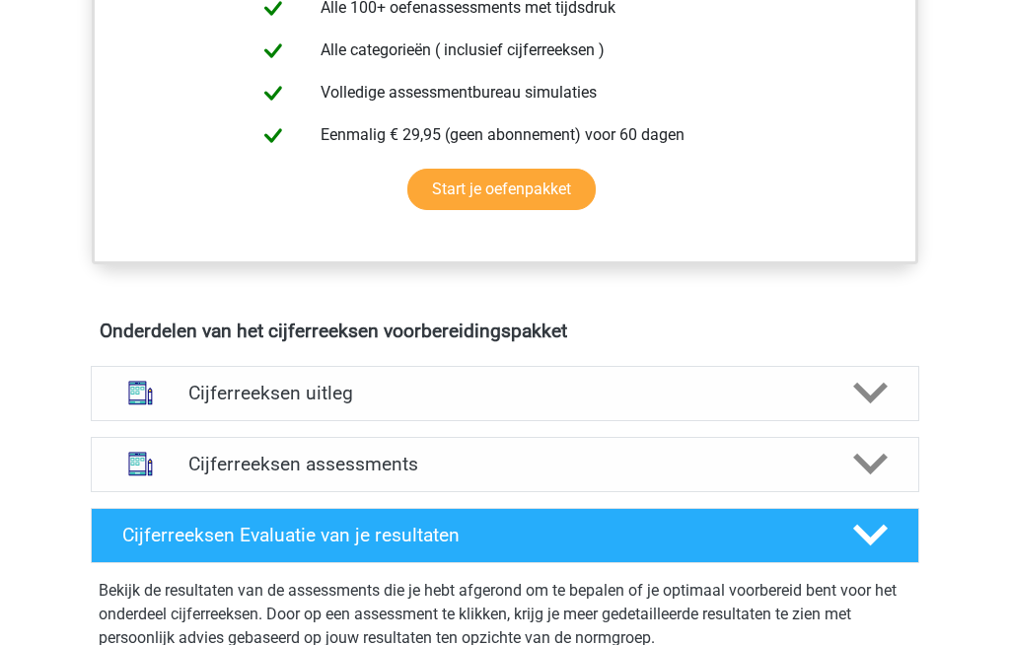
scroll to position [889, 0]
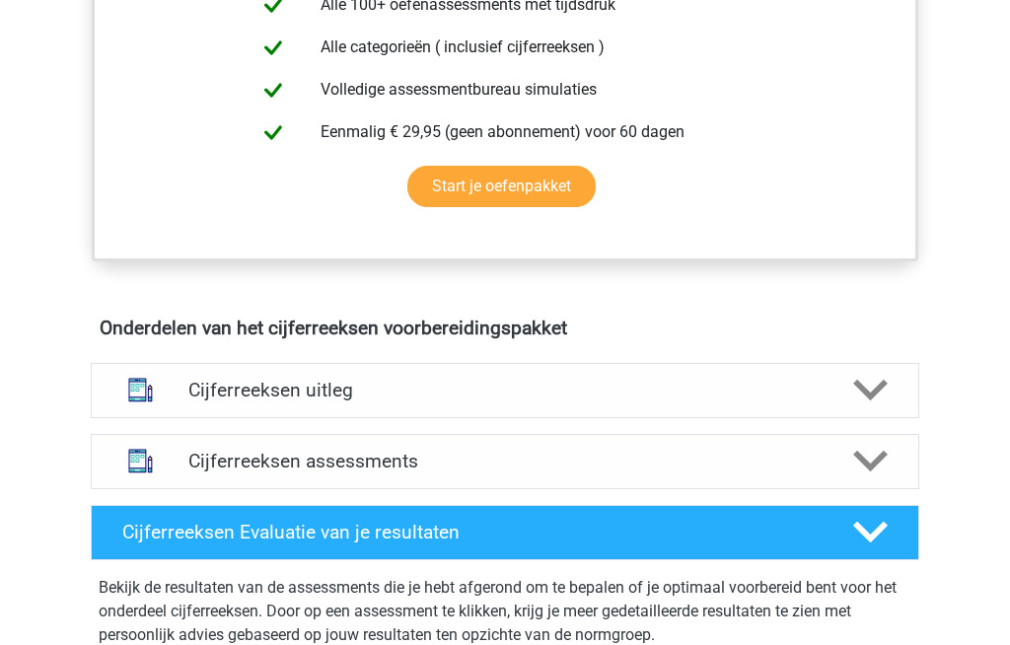
click at [199, 402] on h4 "Cijferreeksen uitleg" at bounding box center [504, 390] width 633 height 23
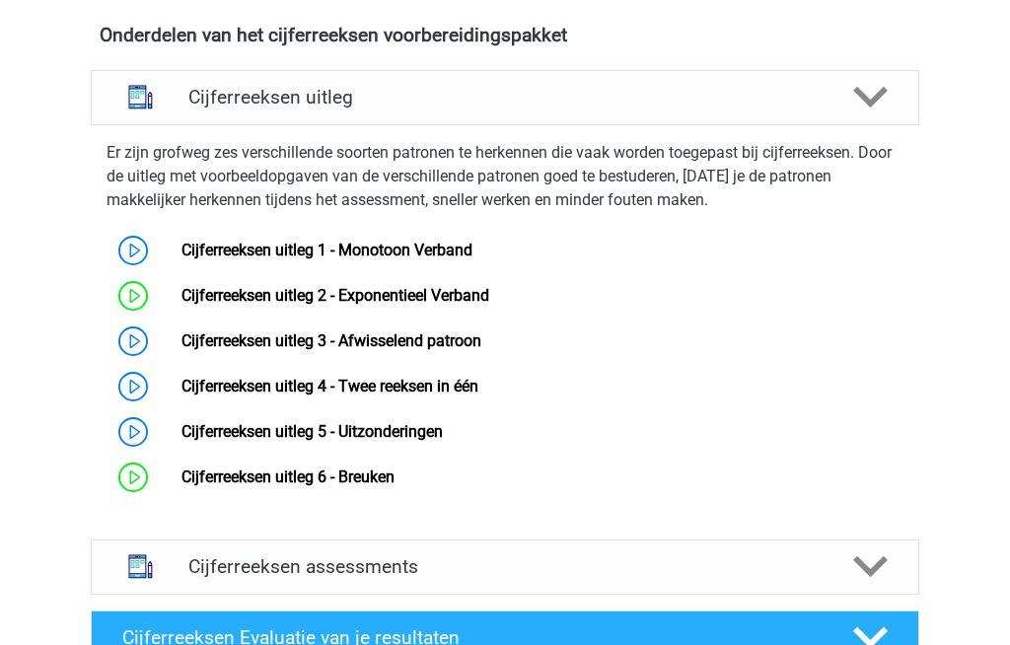
scroll to position [1186, 0]
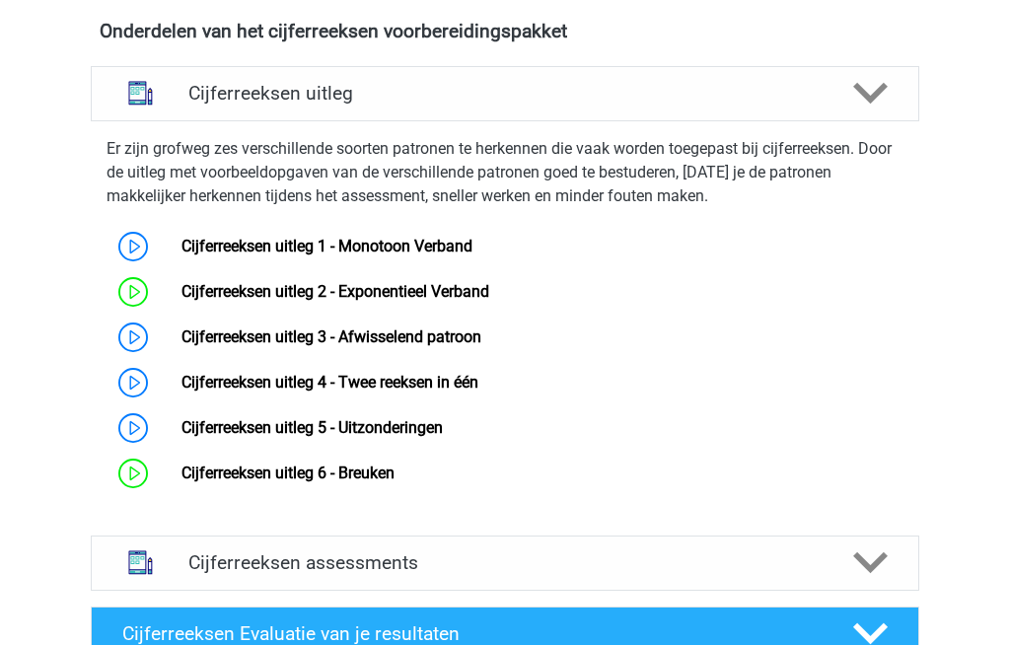
click at [230, 437] on link "Cijferreeksen uitleg 5 - Uitzonderingen" at bounding box center [312, 427] width 261 height 19
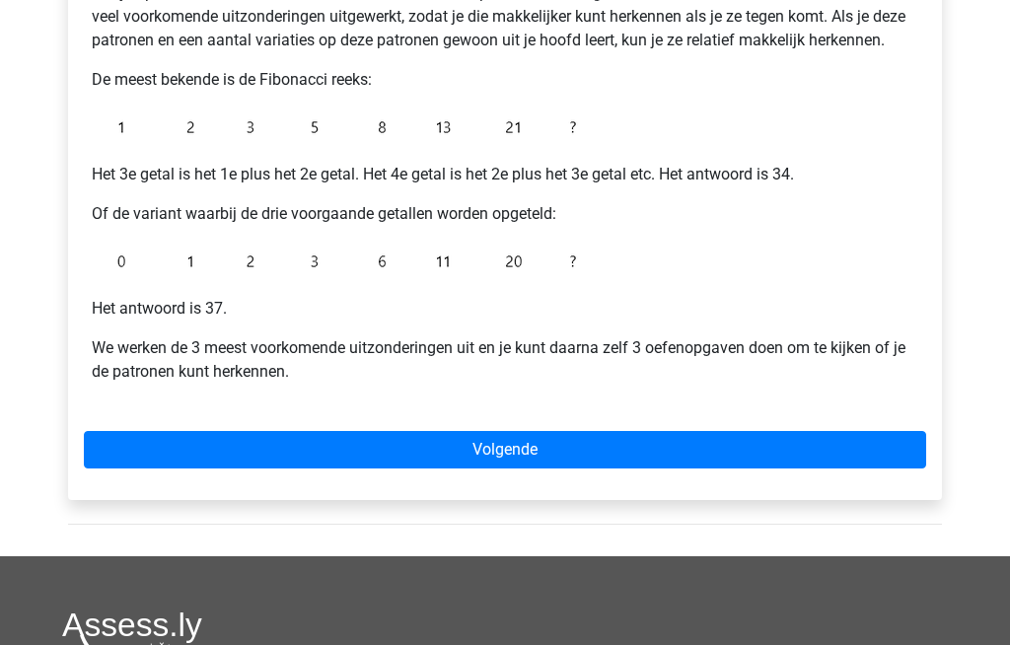
scroll to position [418, 0]
